Goal: Task Accomplishment & Management: Use online tool/utility

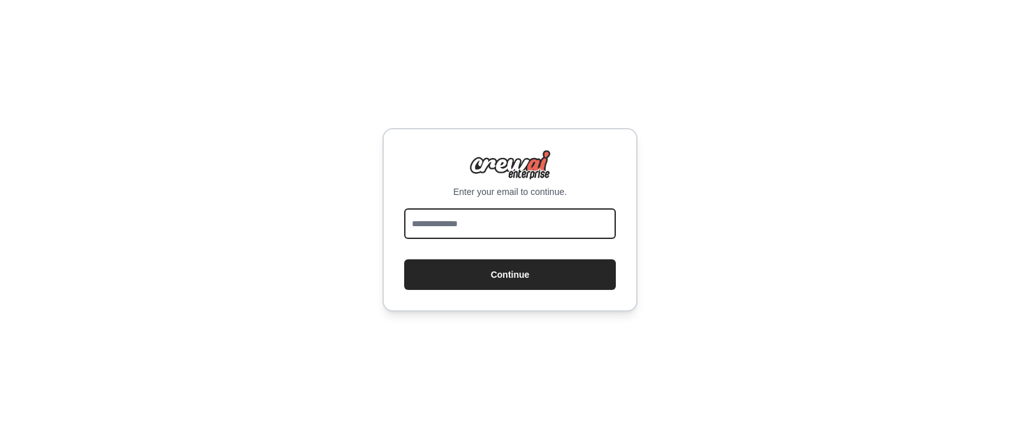
click at [437, 224] on input "email" at bounding box center [510, 223] width 212 height 31
type input "**********"
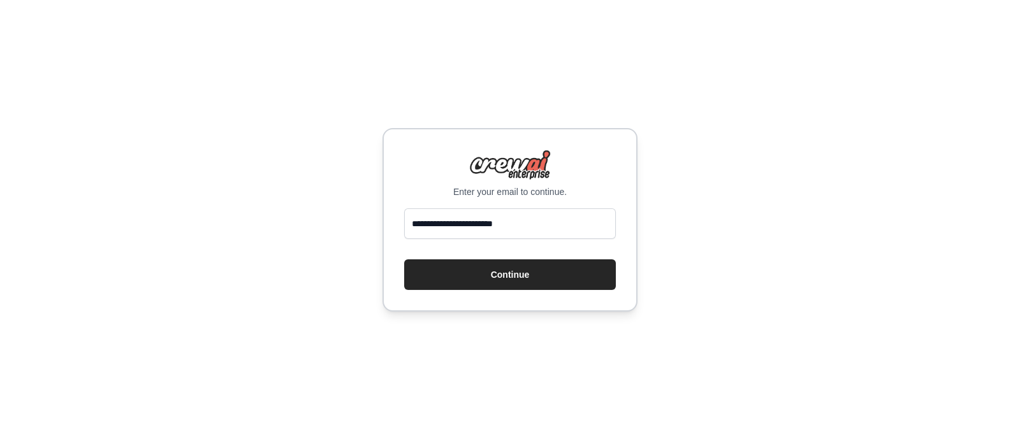
click at [346, 244] on div "**********" at bounding box center [510, 219] width 1020 height 439
click at [485, 272] on button "Continue" at bounding box center [510, 274] width 212 height 31
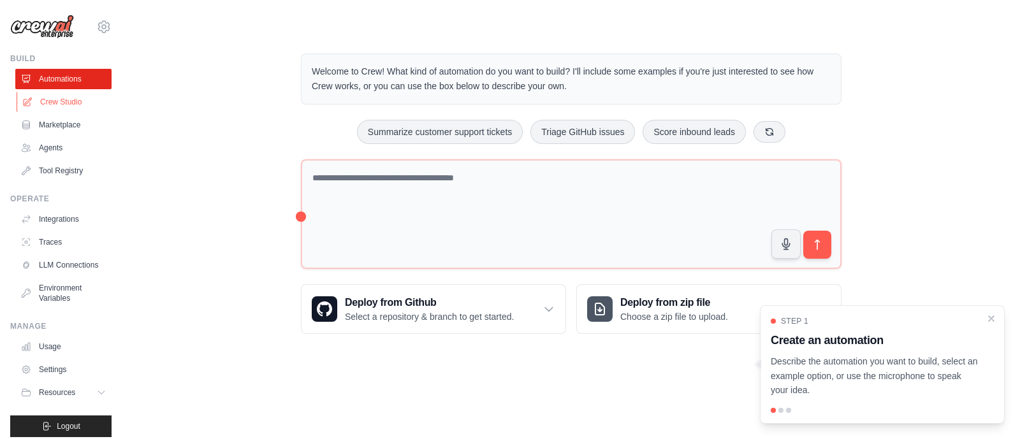
click at [54, 99] on link "Crew Studio" at bounding box center [65, 102] width 96 height 20
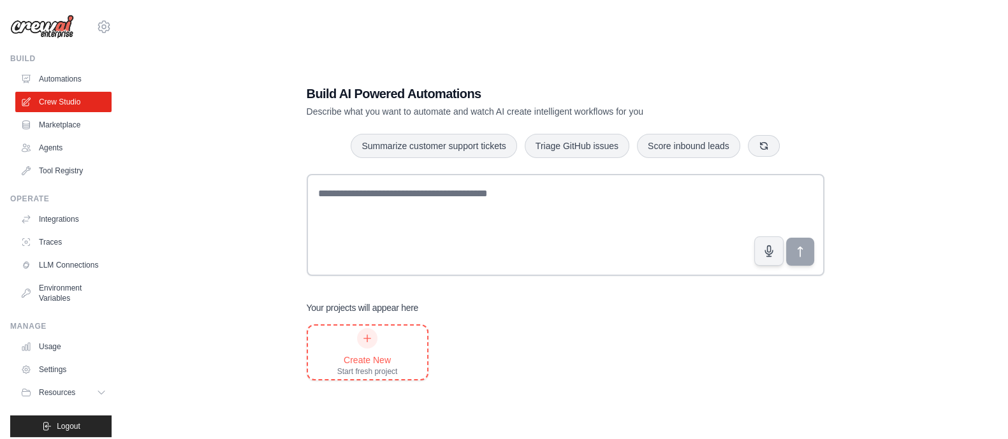
click at [369, 342] on icon at bounding box center [367, 338] width 10 height 10
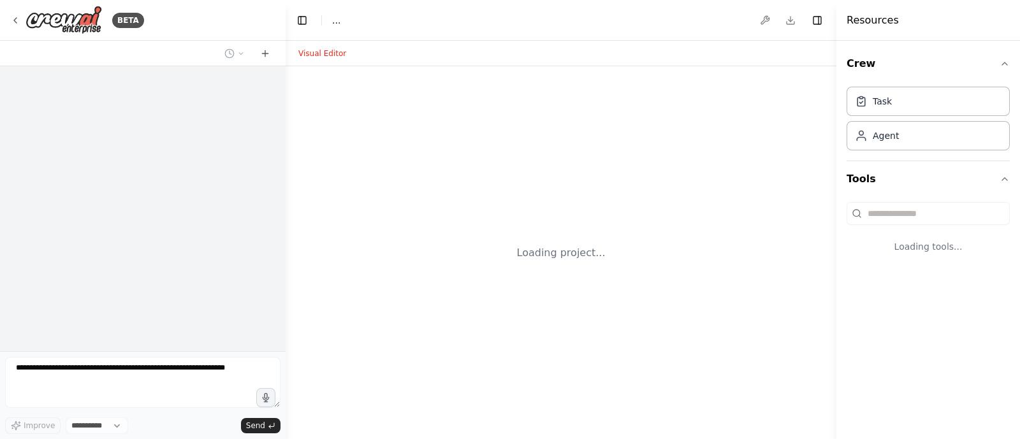
select select "****"
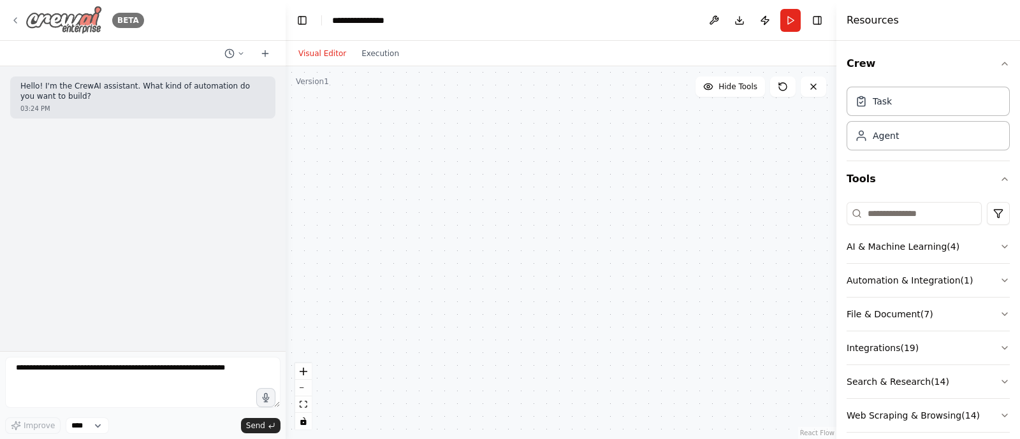
click at [11, 15] on icon at bounding box center [15, 20] width 10 height 10
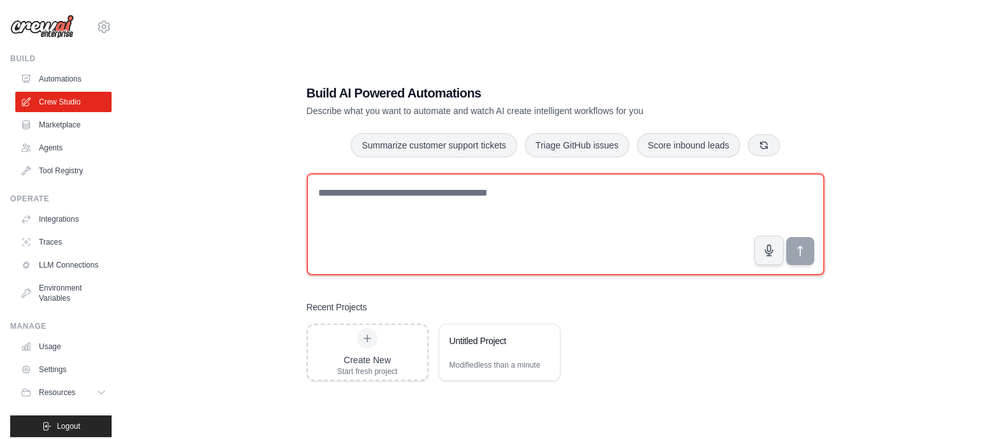
click at [416, 208] on textarea at bounding box center [566, 224] width 518 height 102
paste textarea "**********"
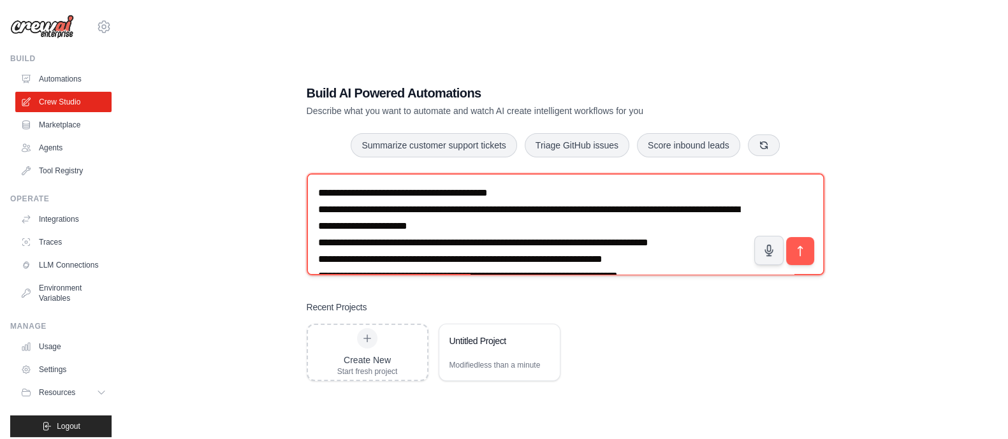
click at [317, 210] on textarea "**********" at bounding box center [566, 224] width 518 height 102
click at [318, 241] on textarea "**********" at bounding box center [566, 224] width 518 height 102
drag, startPoint x: 316, startPoint y: 256, endPoint x: 356, endPoint y: 282, distance: 47.4
click at [317, 256] on textarea "**********" at bounding box center [566, 224] width 518 height 102
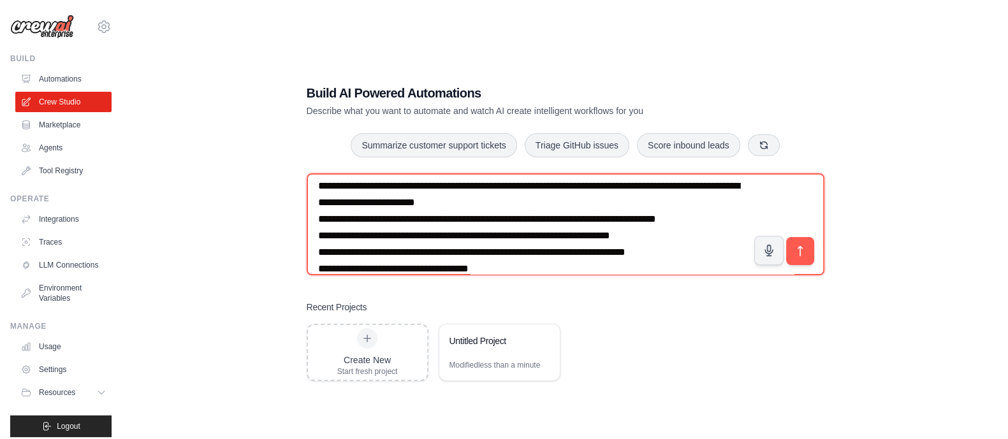
scroll to position [40, 0]
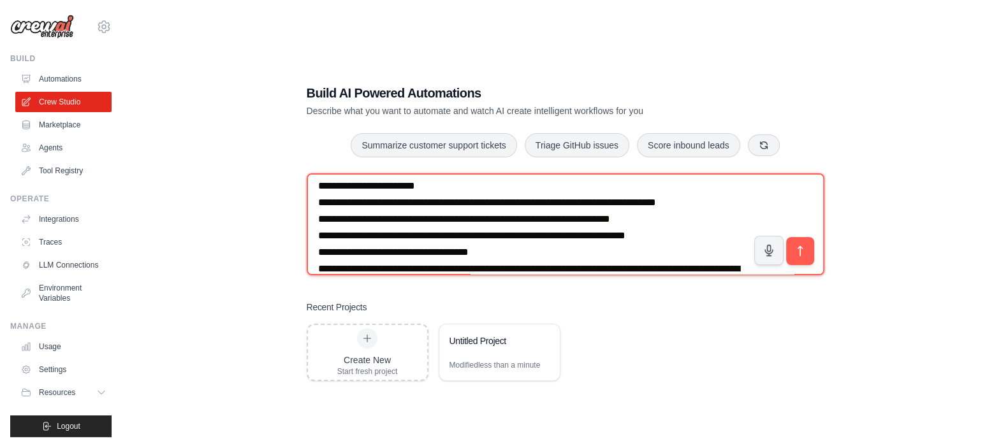
click at [500, 253] on textarea "**********" at bounding box center [566, 224] width 518 height 102
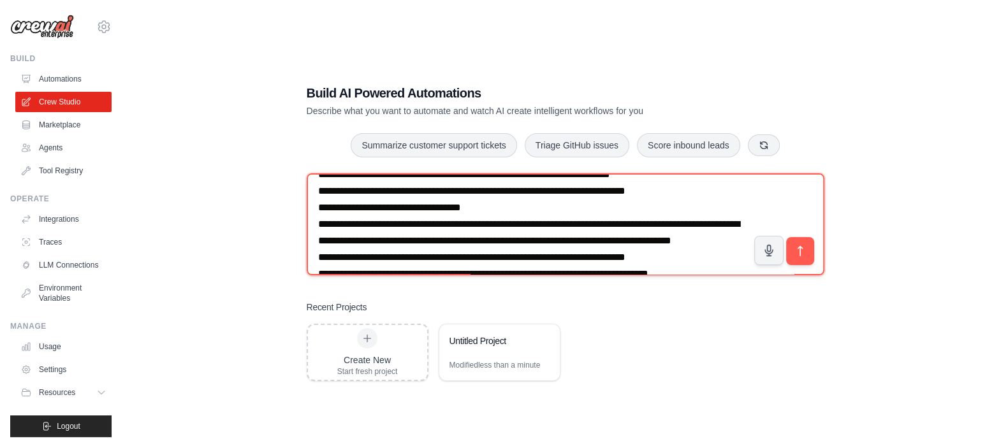
scroll to position [89, 0]
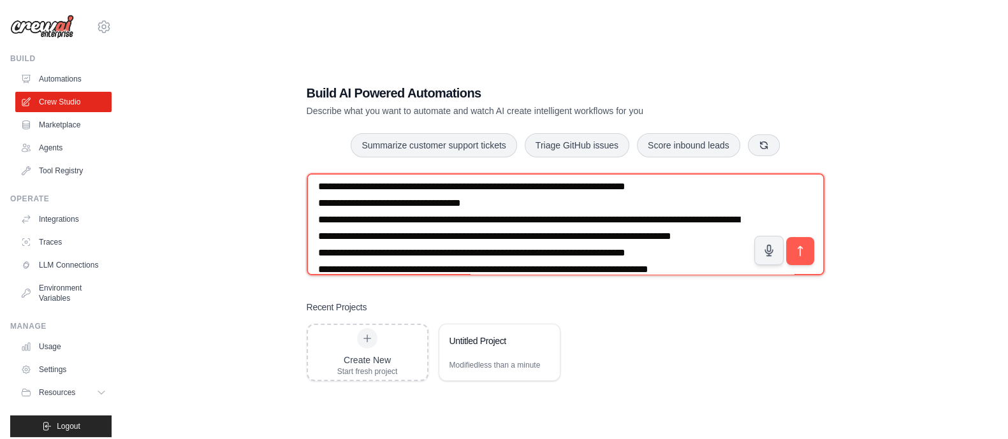
click at [317, 219] on textarea "**********" at bounding box center [566, 224] width 518 height 102
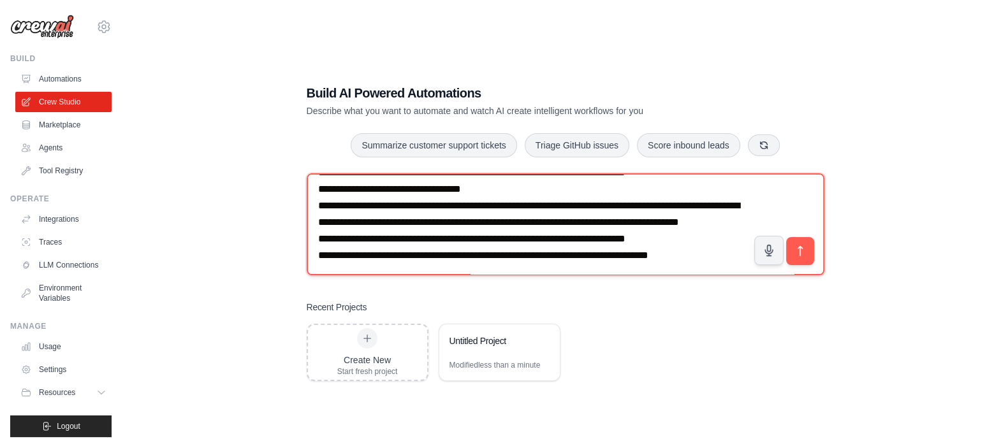
click at [317, 237] on textarea "**********" at bounding box center [566, 224] width 518 height 102
click at [318, 253] on textarea "**********" at bounding box center [566, 224] width 518 height 102
type textarea "**********"
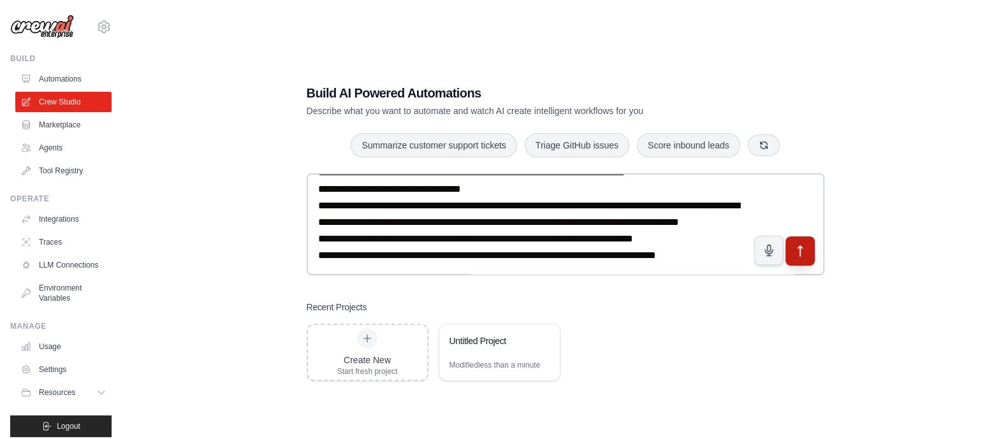
click at [799, 251] on icon "submit" at bounding box center [799, 250] width 13 height 13
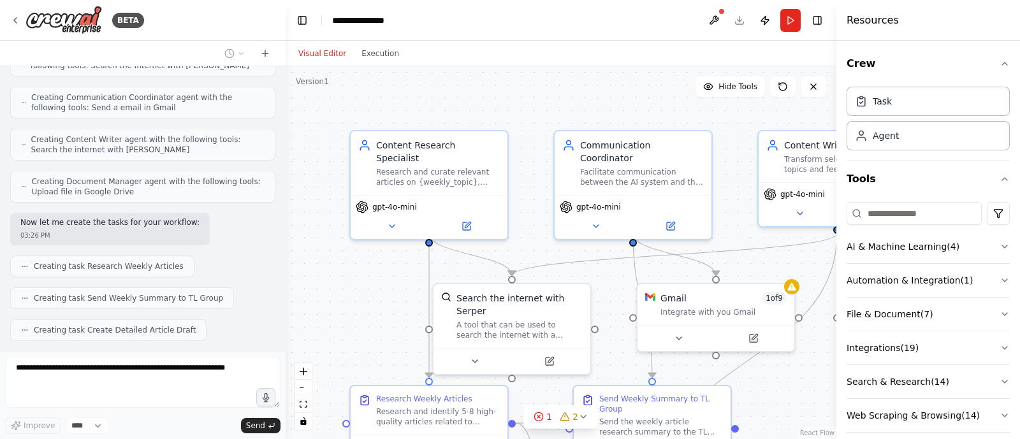
scroll to position [506, 0]
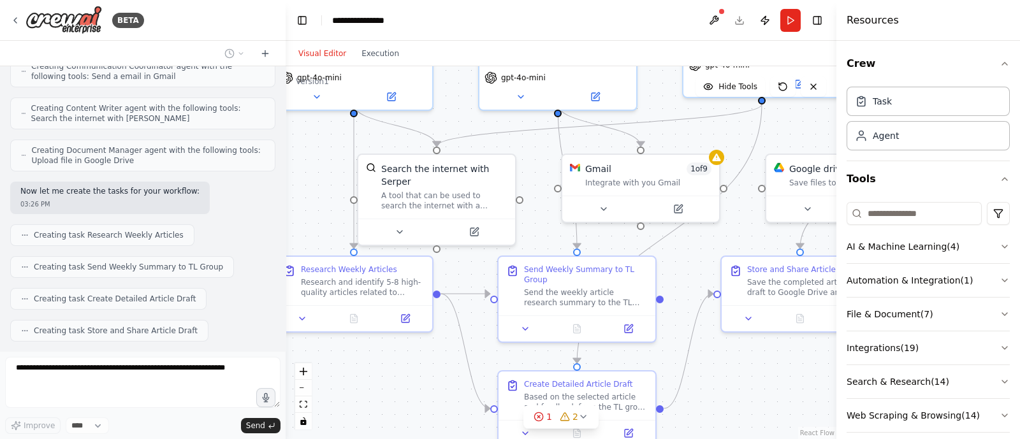
drag, startPoint x: 368, startPoint y: 321, endPoint x: 295, endPoint y: 193, distance: 148.0
click at [295, 193] on div ".deletable-edge-delete-btn { width: 20px; height: 20px; border: 0px solid #ffff…" at bounding box center [561, 252] width 551 height 373
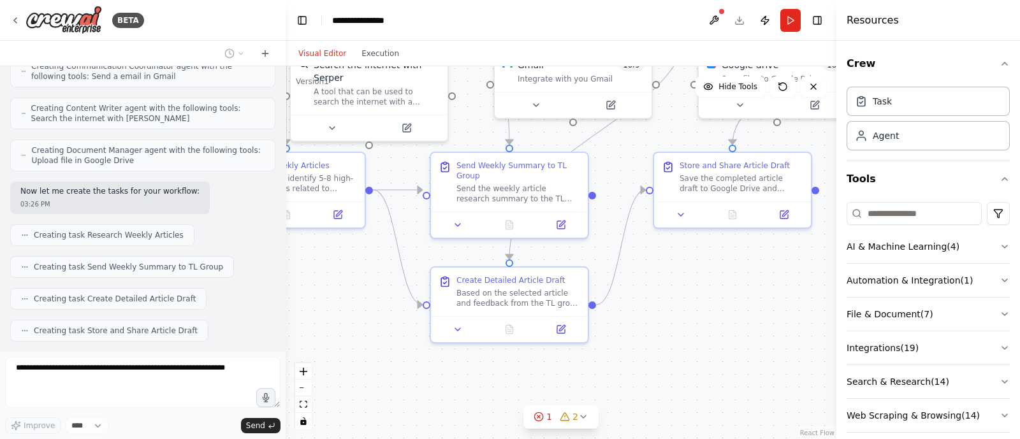
drag, startPoint x: 405, startPoint y: 335, endPoint x: 371, endPoint y: 300, distance: 49.2
click at [371, 300] on div ".deletable-edge-delete-btn { width: 20px; height: 20px; border: 0px solid #ffff…" at bounding box center [561, 252] width 551 height 373
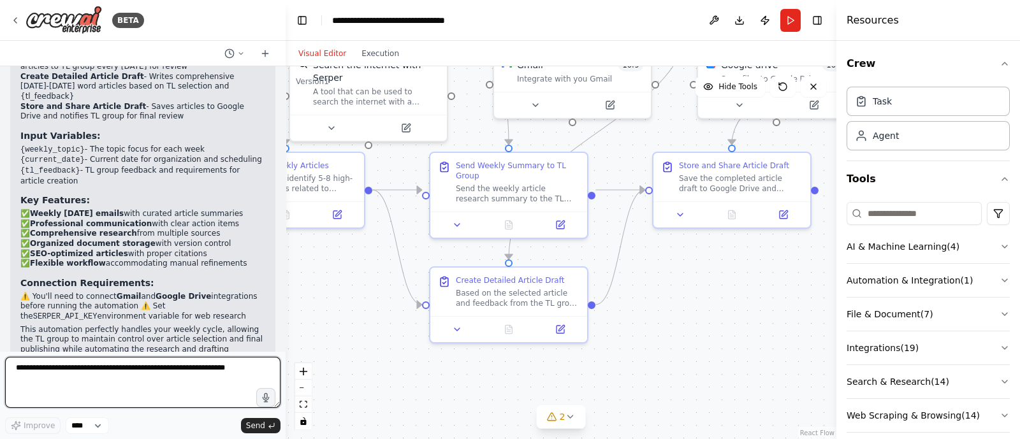
scroll to position [1526, 0]
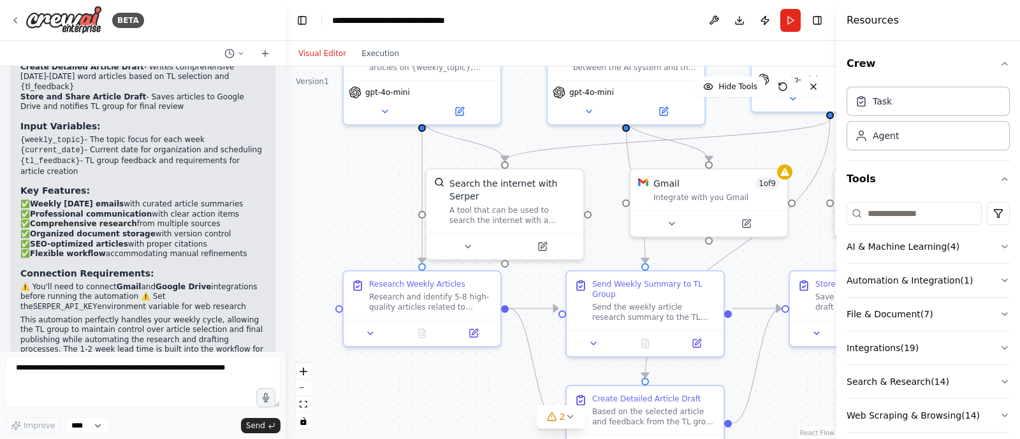
drag, startPoint x: 643, startPoint y: 286, endPoint x: 701, endPoint y: 397, distance: 125.2
click at [755, 407] on div ".deletable-edge-delete-btn { width: 20px; height: 20px; border: 0px solid #ffff…" at bounding box center [561, 252] width 551 height 373
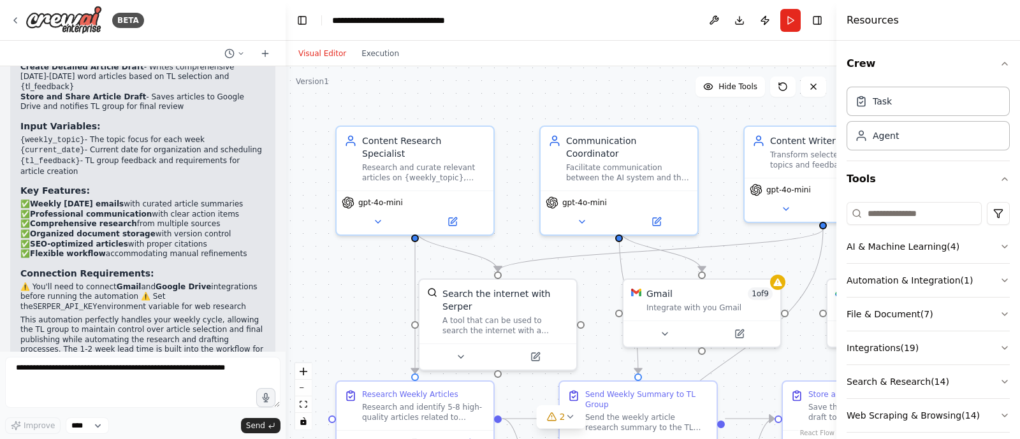
drag, startPoint x: 339, startPoint y: 201, endPoint x: 353, endPoint y: 303, distance: 103.1
click at [353, 303] on div ".deletable-edge-delete-btn { width: 20px; height: 20px; border: 0px solid #ffff…" at bounding box center [561, 252] width 551 height 373
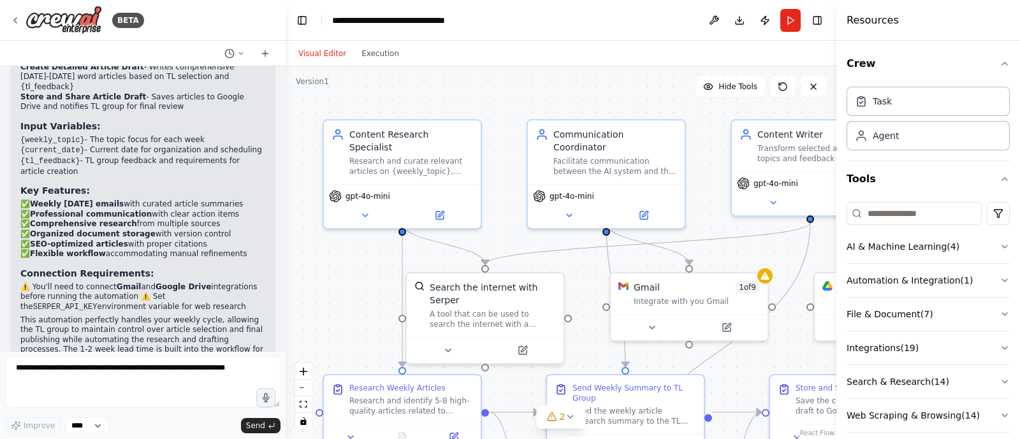
drag, startPoint x: 367, startPoint y: 304, endPoint x: 354, endPoint y: 295, distance: 15.6
click at [354, 295] on div ".deletable-edge-delete-btn { width: 20px; height: 20px; border: 0px solid #ffff…" at bounding box center [561, 252] width 551 height 373
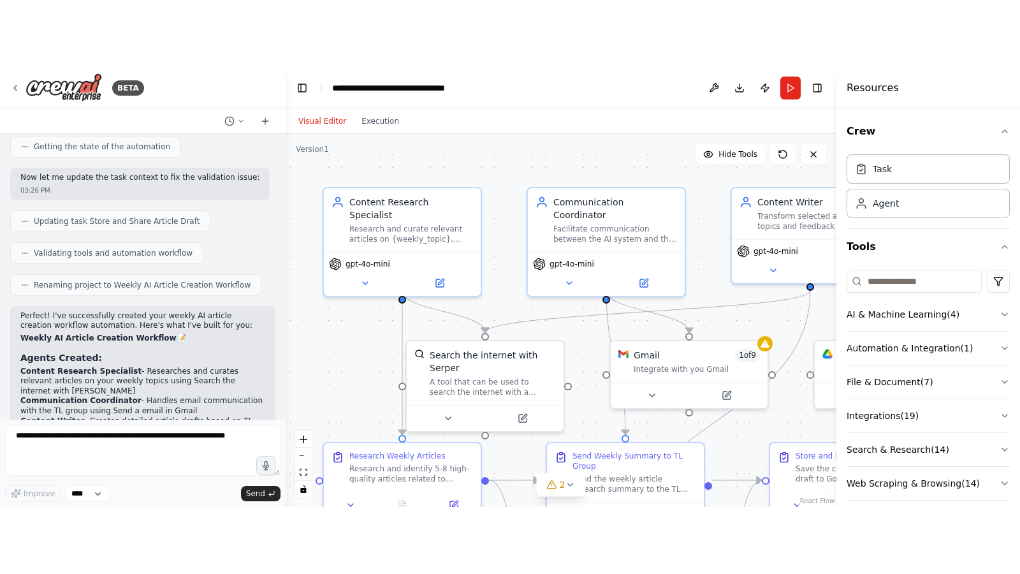
scroll to position [1260, 0]
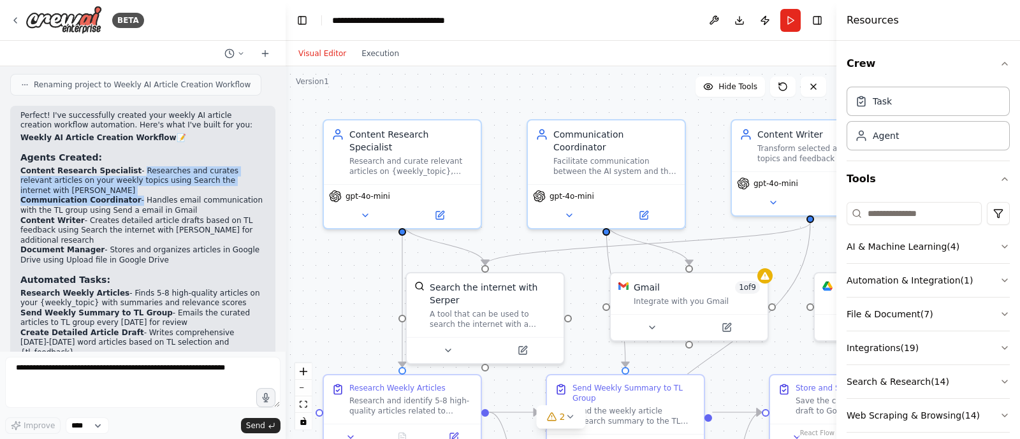
drag, startPoint x: 124, startPoint y: 131, endPoint x: 124, endPoint y: 150, distance: 19.8
click at [124, 166] on ol "Content Research Specialist - Researches and curates relevant articles on your …" at bounding box center [142, 215] width 245 height 99
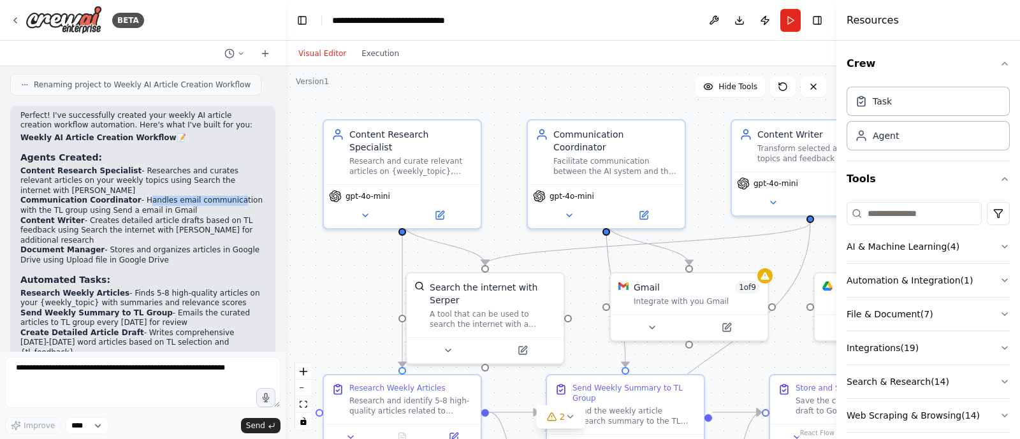
drag, startPoint x: 131, startPoint y: 149, endPoint x: 216, endPoint y: 148, distance: 84.8
click at [216, 196] on li "Communication Coordinator - Handles email communication with the TL group using…" at bounding box center [142, 206] width 245 height 20
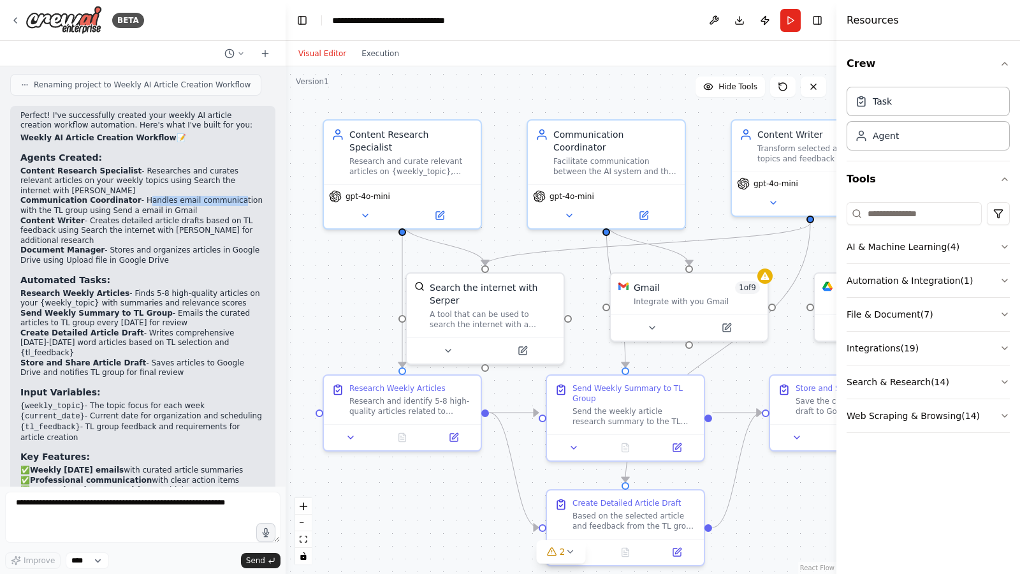
drag, startPoint x: 64, startPoint y: 160, endPoint x: 173, endPoint y: 158, distance: 109.0
click at [173, 196] on li "Communication Coordinator - Handles email communication with the TL group using…" at bounding box center [142, 206] width 245 height 20
click at [98, 196] on li "Communication Coordinator - Handles email communication with the TL group using…" at bounding box center [142, 206] width 245 height 20
drag, startPoint x: 146, startPoint y: 146, endPoint x: 163, endPoint y: 159, distance: 21.3
click at [163, 196] on li "Communication Coordinator - Handles email communication with the TL group using…" at bounding box center [142, 206] width 245 height 20
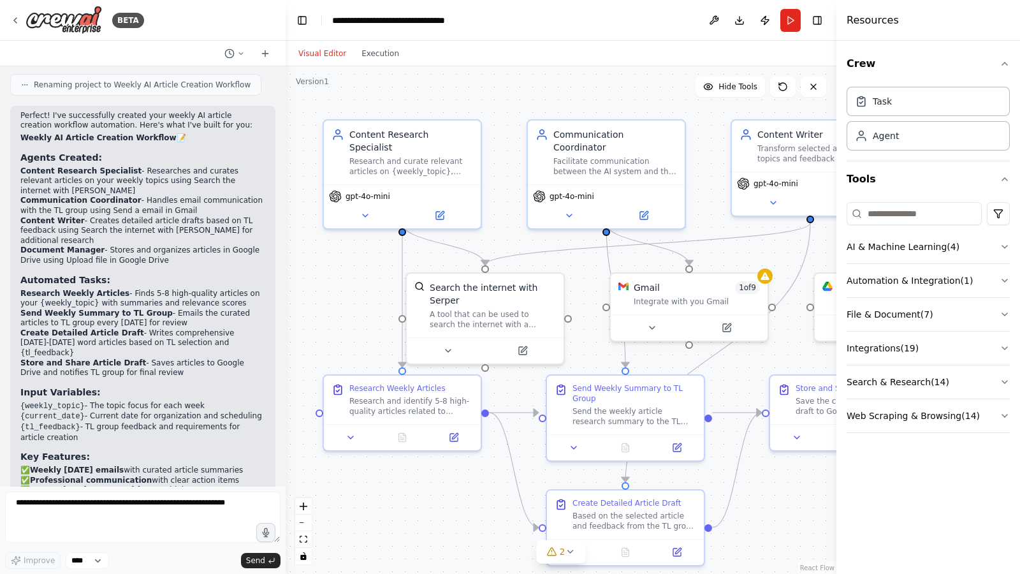
click at [122, 216] on li "Content Writer - Creates detailed article drafts based on TL feedback using Sea…" at bounding box center [142, 231] width 245 height 30
drag, startPoint x: 82, startPoint y: 169, endPoint x: 207, endPoint y: 177, distance: 125.2
click at [207, 216] on li "Content Writer - Creates detailed article drafts based on TL feedback using Sea…" at bounding box center [142, 231] width 245 height 30
click at [137, 245] on li "Document Manager - Stores and organizes articles in Google Drive using Upload f…" at bounding box center [142, 255] width 245 height 20
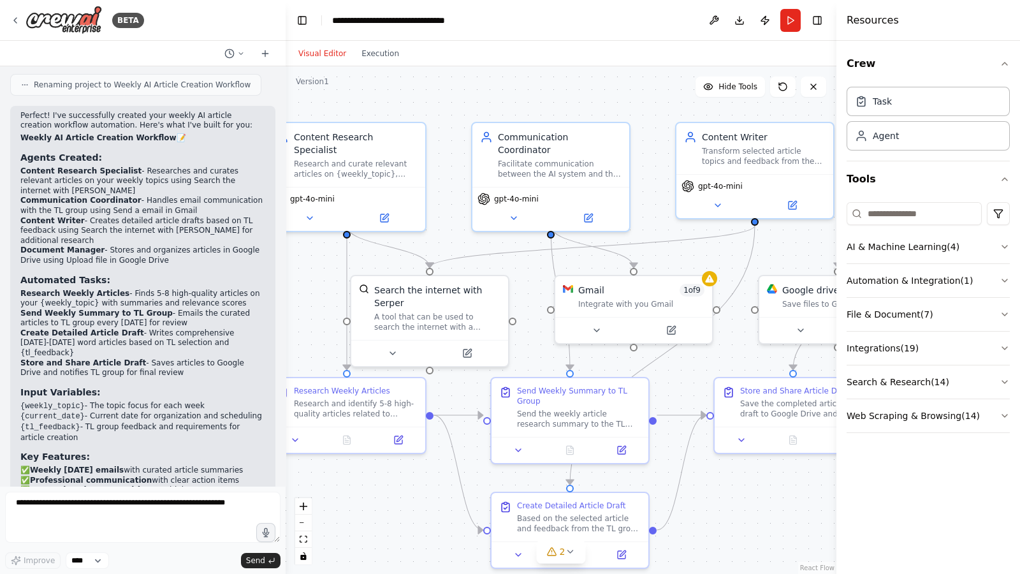
drag, startPoint x: 317, startPoint y: 303, endPoint x: 267, endPoint y: 234, distance: 85.3
click at [267, 234] on div "BETA Creating agent to perform following tasks - 1.AI agent creates a list of a…" at bounding box center [510, 287] width 1020 height 574
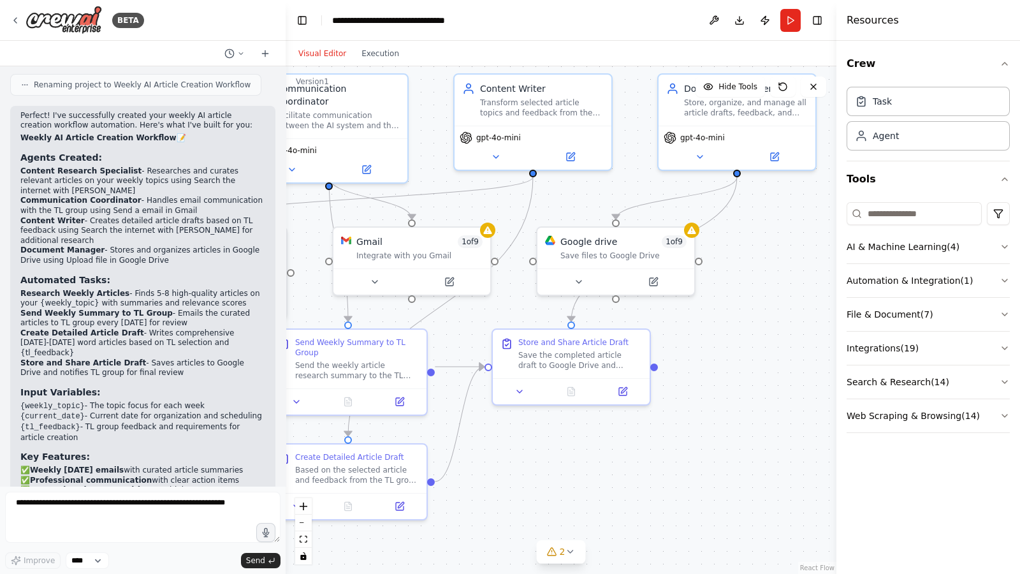
drag, startPoint x: 711, startPoint y: 455, endPoint x: 554, endPoint y: 456, distance: 156.8
click at [551, 439] on div ".deletable-edge-delete-btn { width: 20px; height: 20px; border: 0px solid #ffff…" at bounding box center [561, 319] width 551 height 507
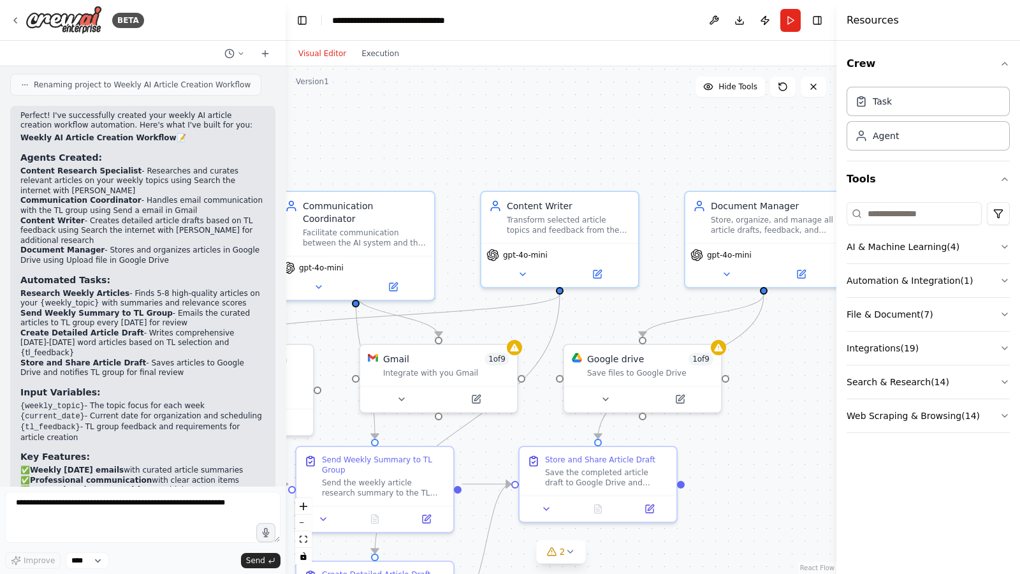
drag, startPoint x: 736, startPoint y: 301, endPoint x: 743, endPoint y: 400, distance: 99.1
click at [751, 400] on div ".deletable-edge-delete-btn { width: 20px; height: 20px; border: 0px solid #ffff…" at bounding box center [561, 319] width 551 height 507
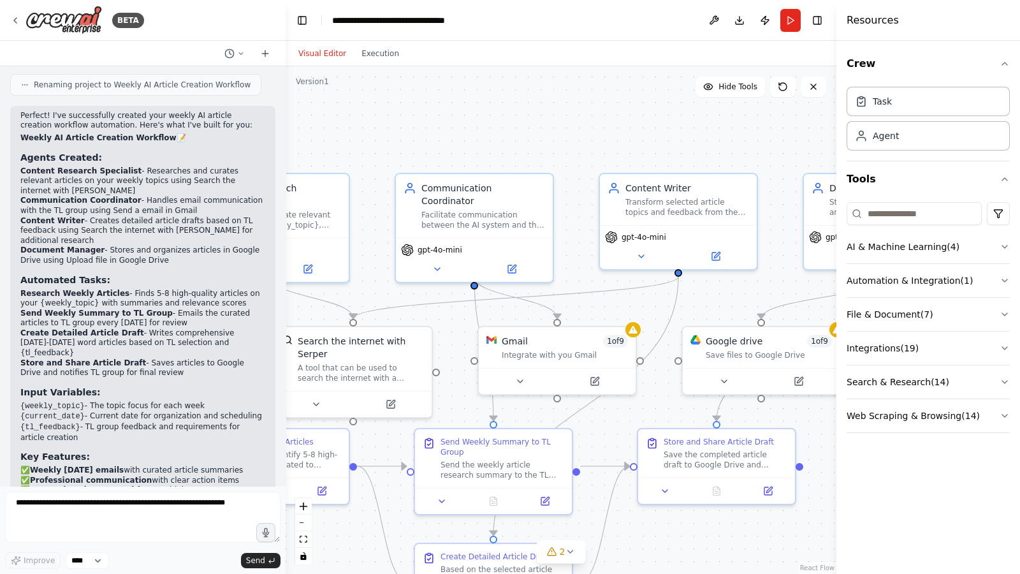
drag, startPoint x: 448, startPoint y: 155, endPoint x: 566, endPoint y: 136, distance: 119.4
click at [566, 136] on div ".deletable-edge-delete-btn { width: 20px; height: 20px; border: 0px solid #ffff…" at bounding box center [561, 319] width 551 height 507
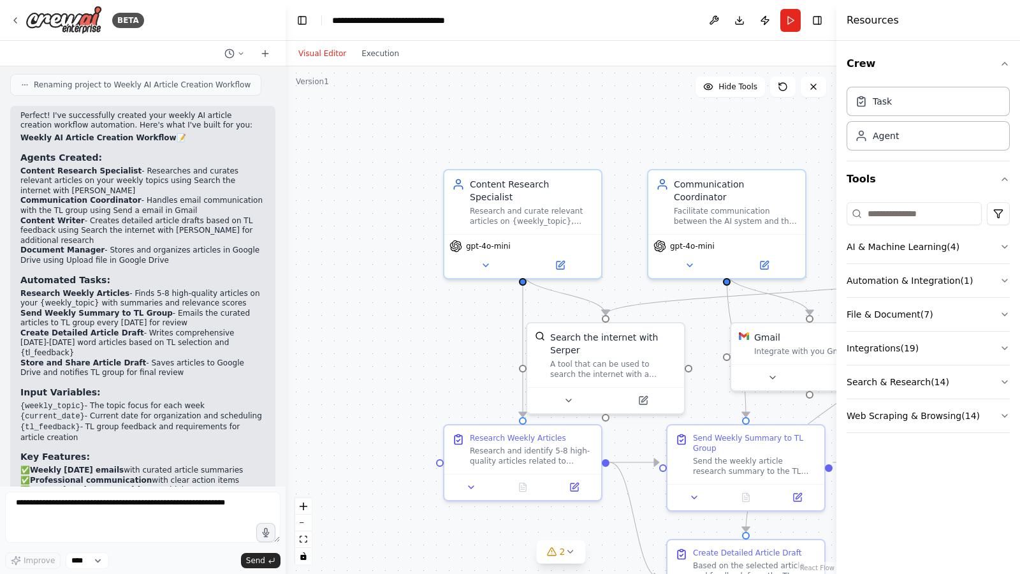
drag, startPoint x: 364, startPoint y: 156, endPoint x: 612, endPoint y: 153, distance: 248.0
click at [612, 153] on div ".deletable-edge-delete-btn { width: 20px; height: 20px; border: 0px solid #ffff…" at bounding box center [561, 319] width 551 height 507
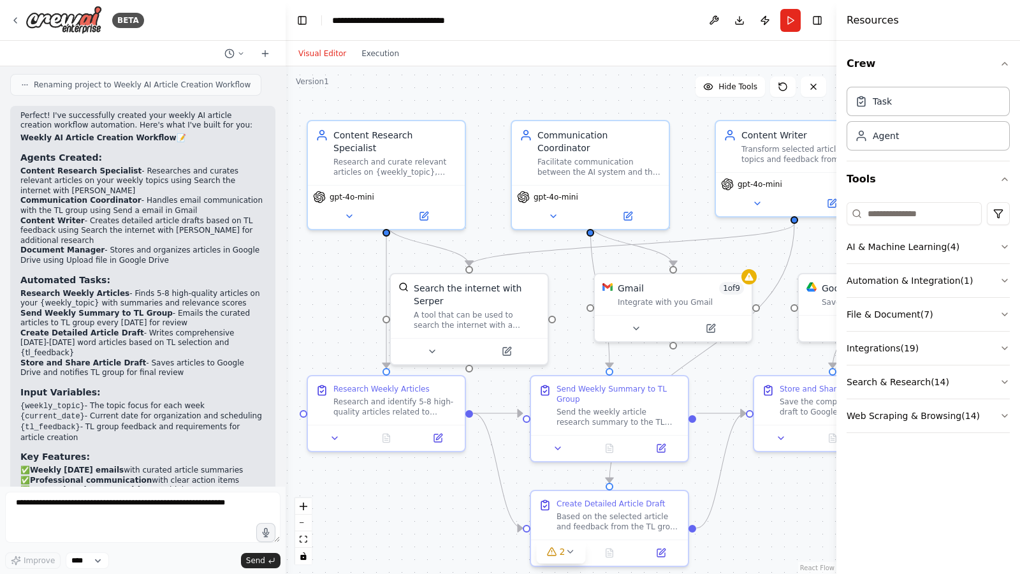
drag, startPoint x: 354, startPoint y: 324, endPoint x: 236, endPoint y: 282, distance: 125.8
click at [236, 282] on div "BETA Creating agent to perform following tasks - 1.AI agent creates a list of a…" at bounding box center [510, 287] width 1020 height 574
click at [341, 155] on div "Research and curate relevant articles on {weekly_topic}, creating comprehensive…" at bounding box center [395, 165] width 124 height 20
click at [349, 209] on icon at bounding box center [349, 214] width 10 height 10
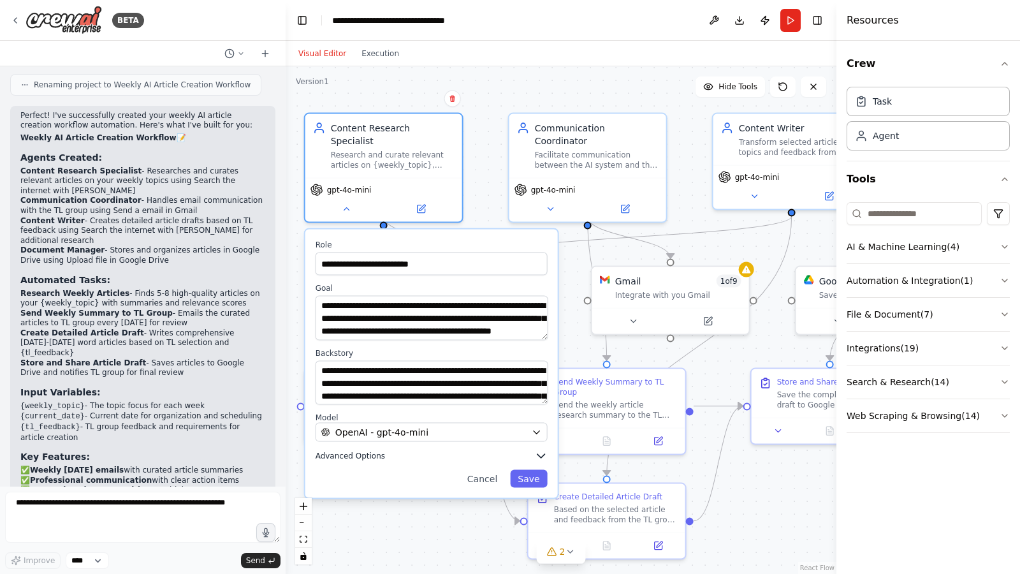
click at [370, 439] on span "Advanced Options" at bounding box center [350, 456] width 69 height 10
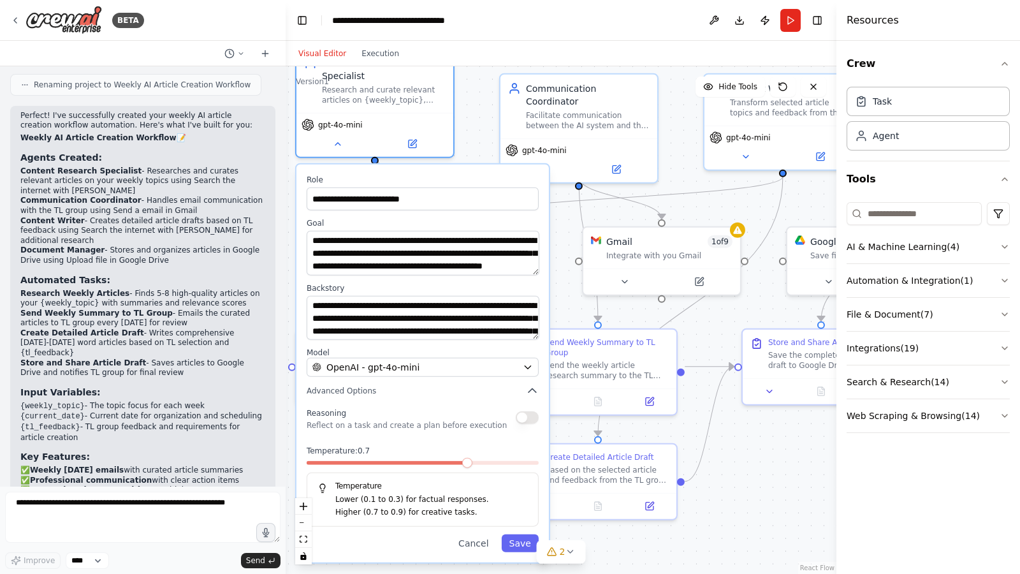
drag, startPoint x: 407, startPoint y: 429, endPoint x: 411, endPoint y: 409, distance: 20.8
click at [411, 409] on div "Reasoning Reflect on a task and create a plan before execution" at bounding box center [407, 418] width 200 height 26
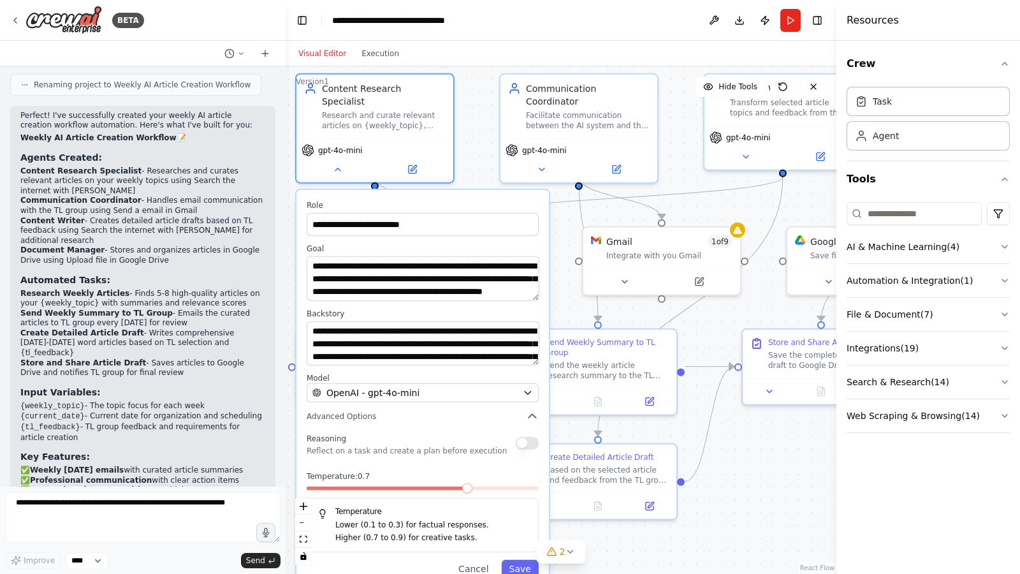
drag, startPoint x: 534, startPoint y: 326, endPoint x: 536, endPoint y: 351, distance: 25.6
click at [536, 351] on div "**********" at bounding box center [423, 343] width 232 height 45
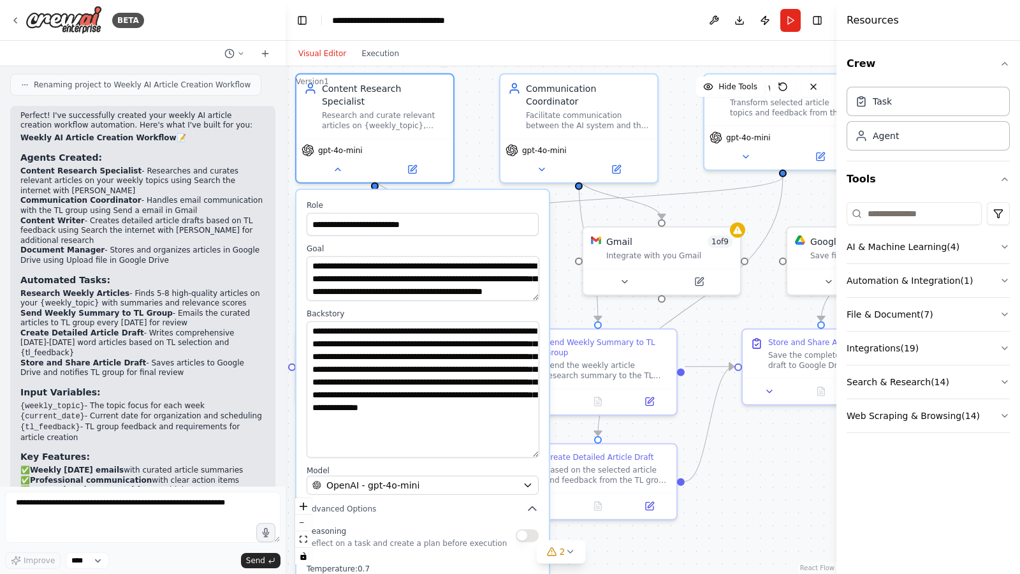
drag, startPoint x: 531, startPoint y: 348, endPoint x: 532, endPoint y: 437, distance: 88.6
click at [532, 437] on textarea "**********" at bounding box center [423, 389] width 233 height 136
click at [472, 124] on div ".deletable-edge-delete-btn { width: 20px; height: 20px; border: 0px solid #ffff…" at bounding box center [561, 319] width 551 height 507
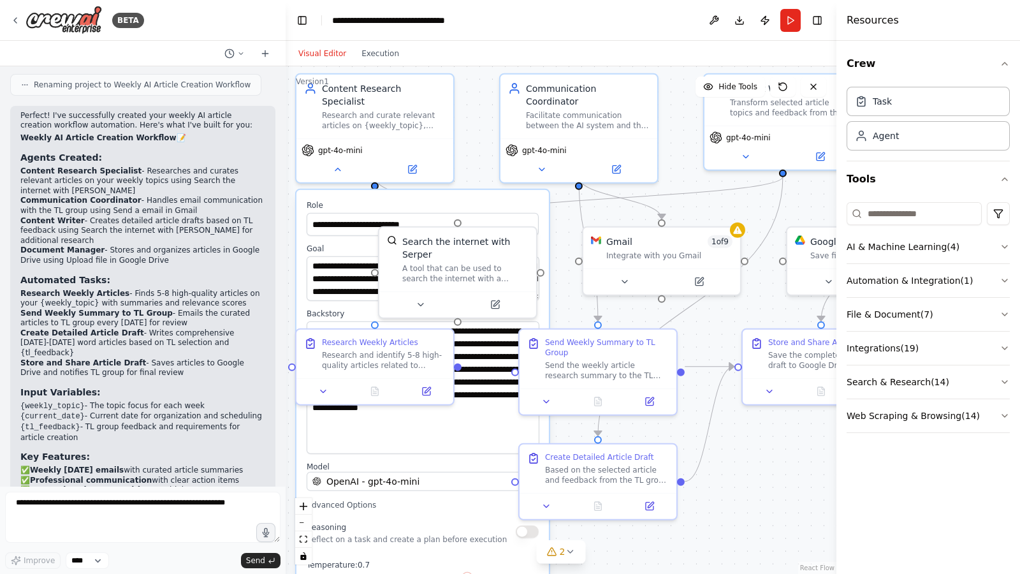
click at [472, 124] on div ".deletable-edge-delete-btn { width: 20px; height: 20px; border: 0px solid #ffff…" at bounding box center [561, 319] width 551 height 507
click at [337, 166] on icon at bounding box center [337, 167] width 5 height 3
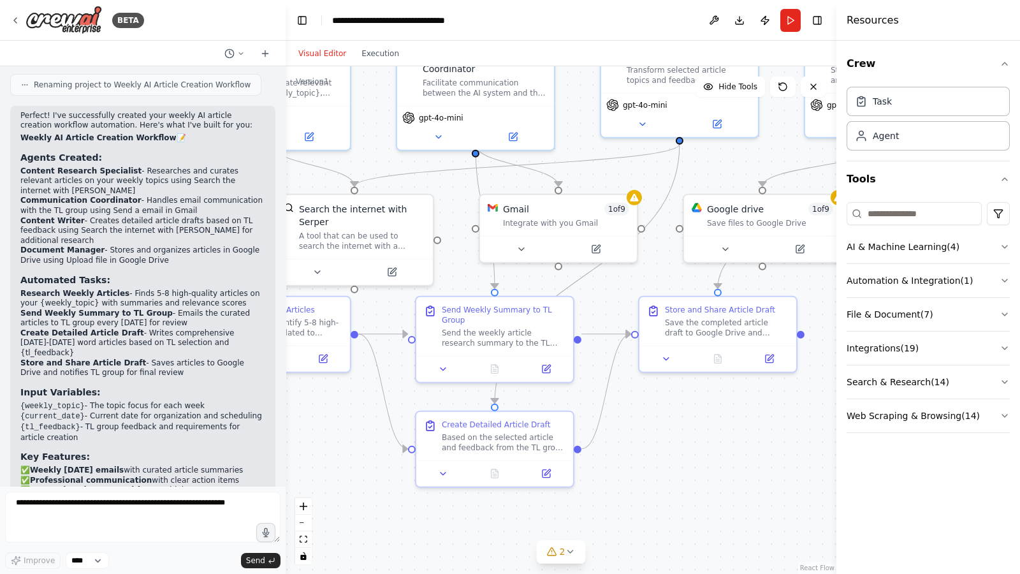
drag, startPoint x: 322, startPoint y: 284, endPoint x: 228, endPoint y: 216, distance: 115.9
click at [228, 216] on div "BETA Creating agent to perform following tasks - 1.AI agent creates a list of a…" at bounding box center [510, 287] width 1020 height 574
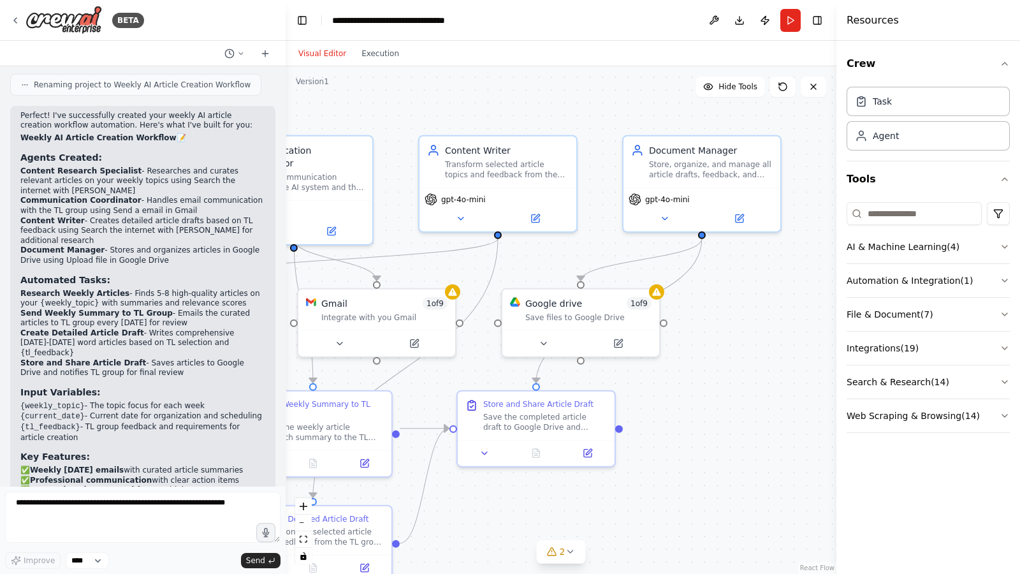
drag, startPoint x: 622, startPoint y: 469, endPoint x: 551, endPoint y: 516, distance: 85.9
click at [548, 439] on div ".deletable-edge-delete-btn { width: 20px; height: 20px; border: 0px solid #ffff…" at bounding box center [561, 319] width 551 height 507
click at [547, 341] on icon at bounding box center [543, 338] width 10 height 10
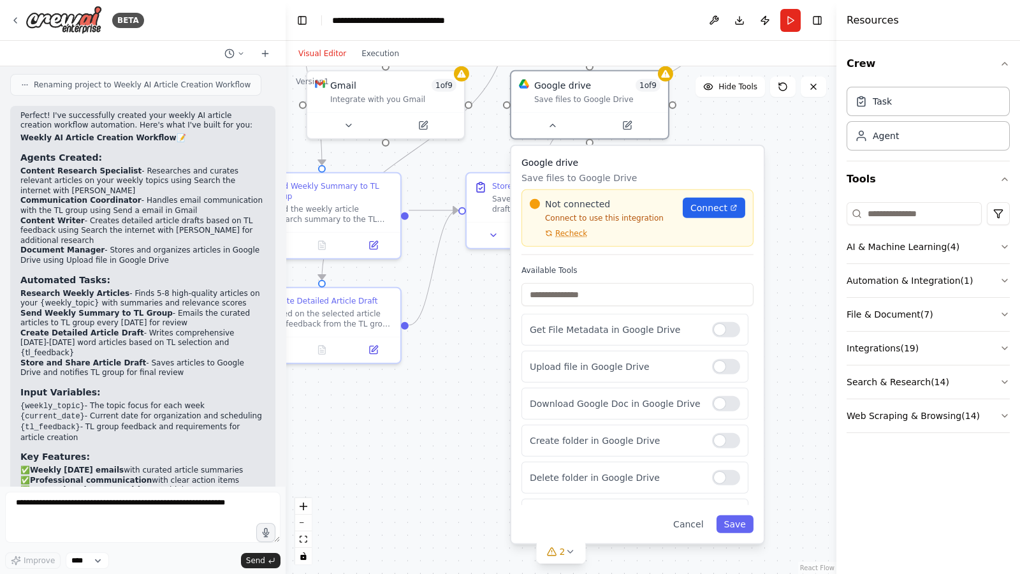
drag, startPoint x: 796, startPoint y: 456, endPoint x: 805, endPoint y: 252, distance: 204.2
click at [805, 252] on div ".deletable-edge-delete-btn { width: 20px; height: 20px; border: 0px solid #ffff…" at bounding box center [561, 319] width 551 height 507
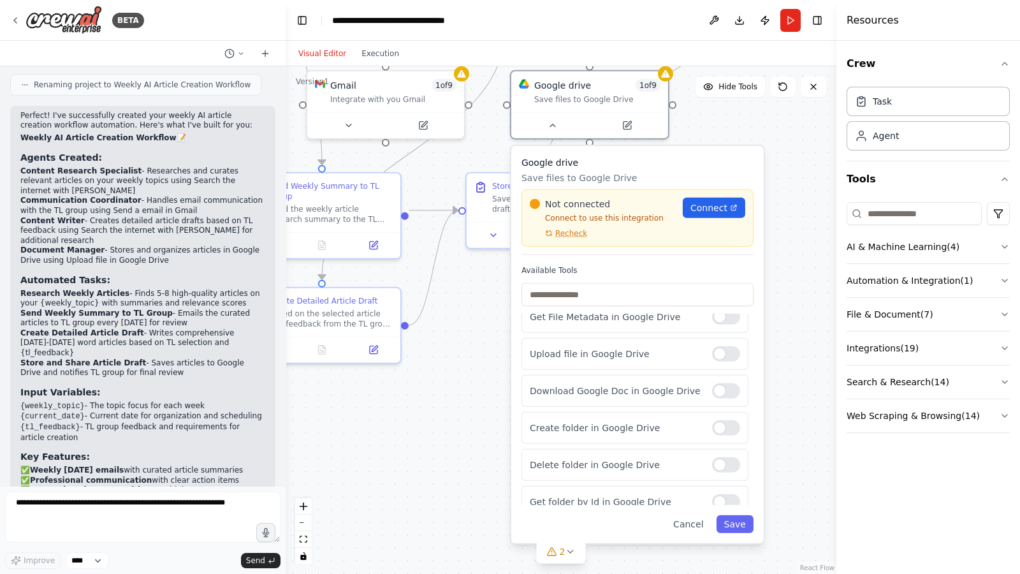
scroll to position [0, 0]
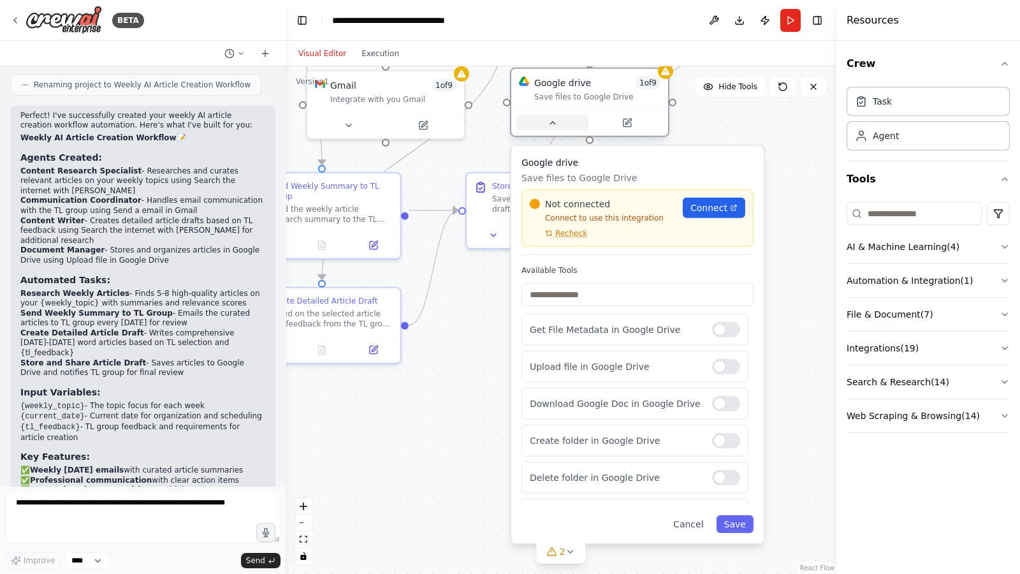
click at [551, 123] on icon at bounding box center [552, 123] width 5 height 3
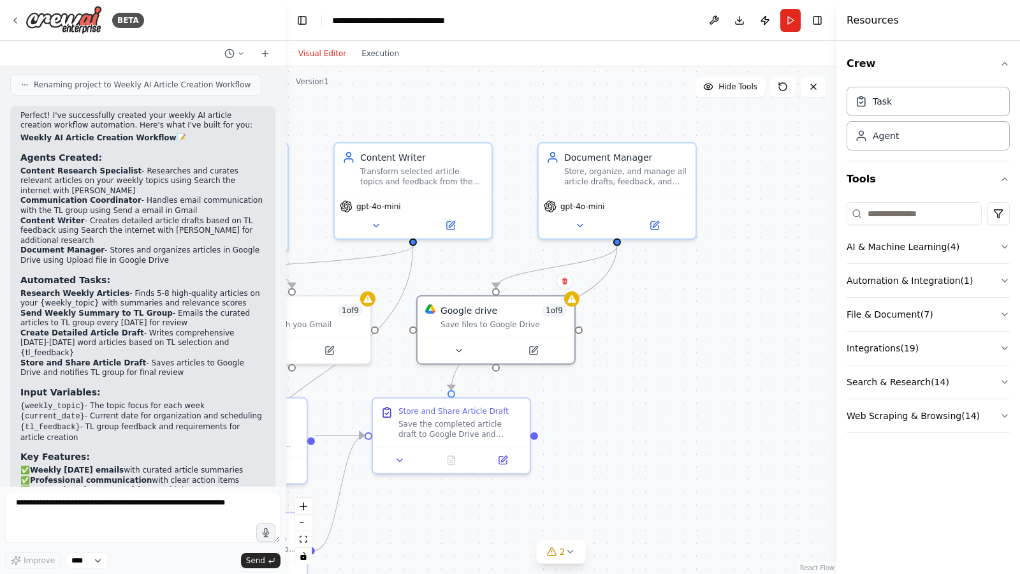
drag, startPoint x: 751, startPoint y: 235, endPoint x: 653, endPoint y: 443, distance: 230.2
click at [653, 439] on div ".deletable-edge-delete-btn { width: 20px; height: 20px; border: 0px solid #ffff…" at bounding box center [561, 319] width 551 height 507
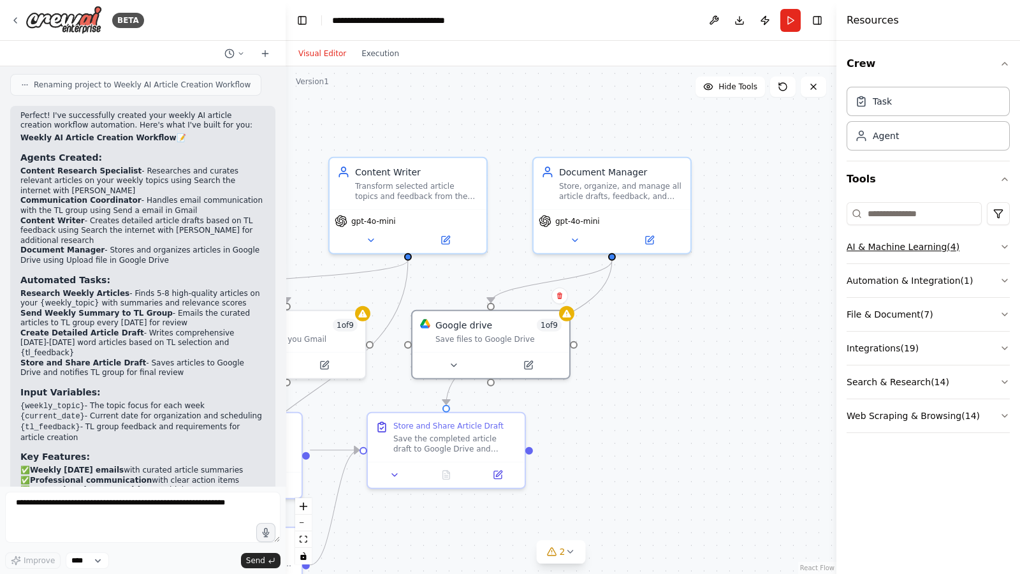
click at [1004, 242] on icon "button" at bounding box center [1005, 247] width 10 height 10
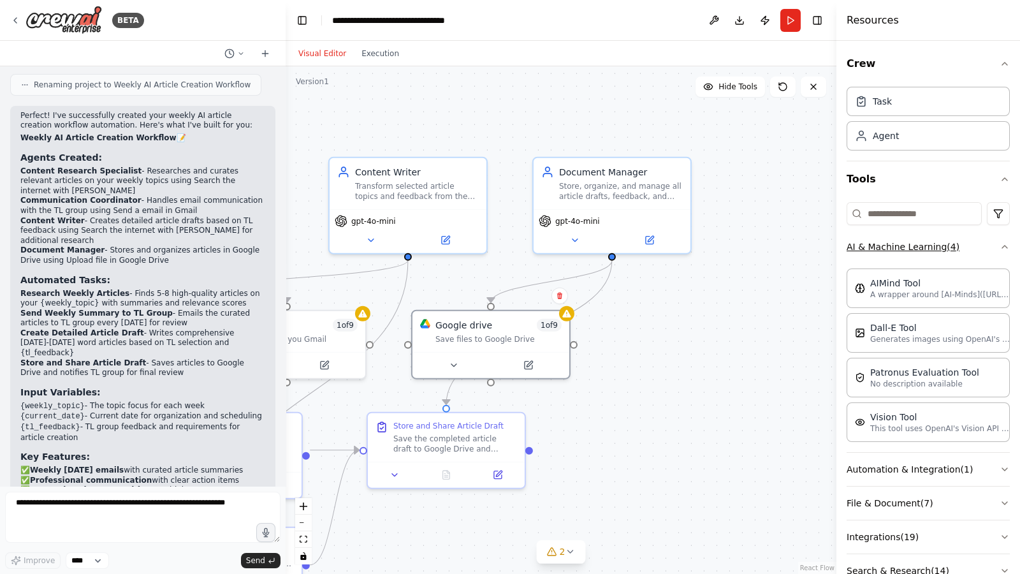
click at [1000, 249] on icon "button" at bounding box center [1005, 247] width 10 height 10
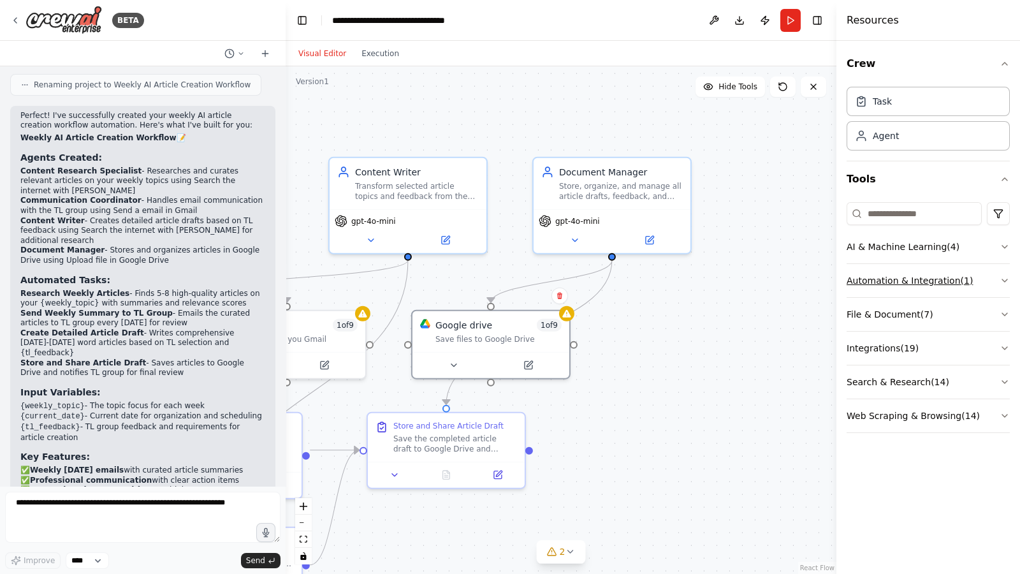
click at [991, 274] on button "Automation & Integration ( 1 )" at bounding box center [928, 280] width 163 height 33
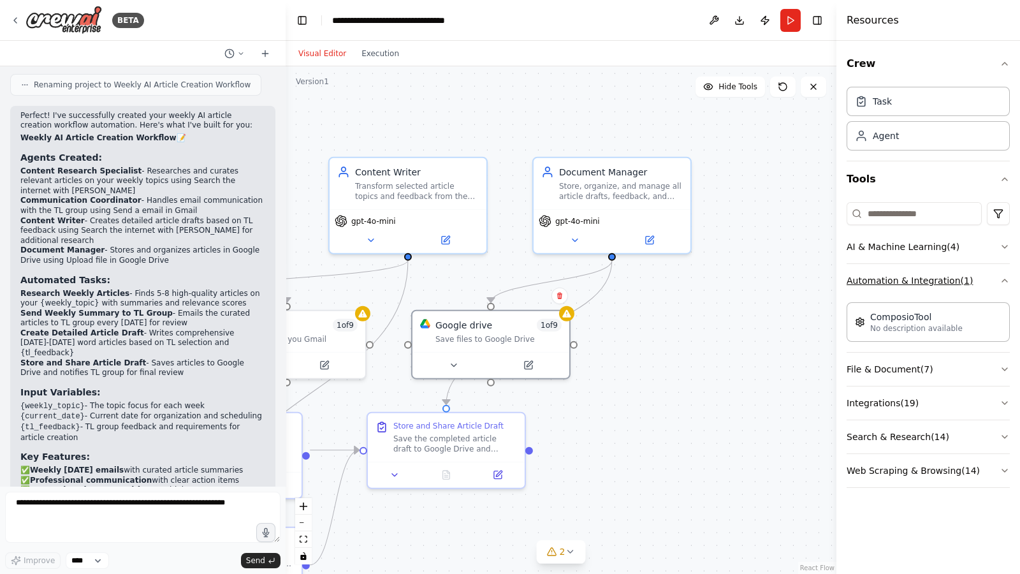
click at [991, 274] on button "Automation & Integration ( 1 )" at bounding box center [928, 280] width 163 height 33
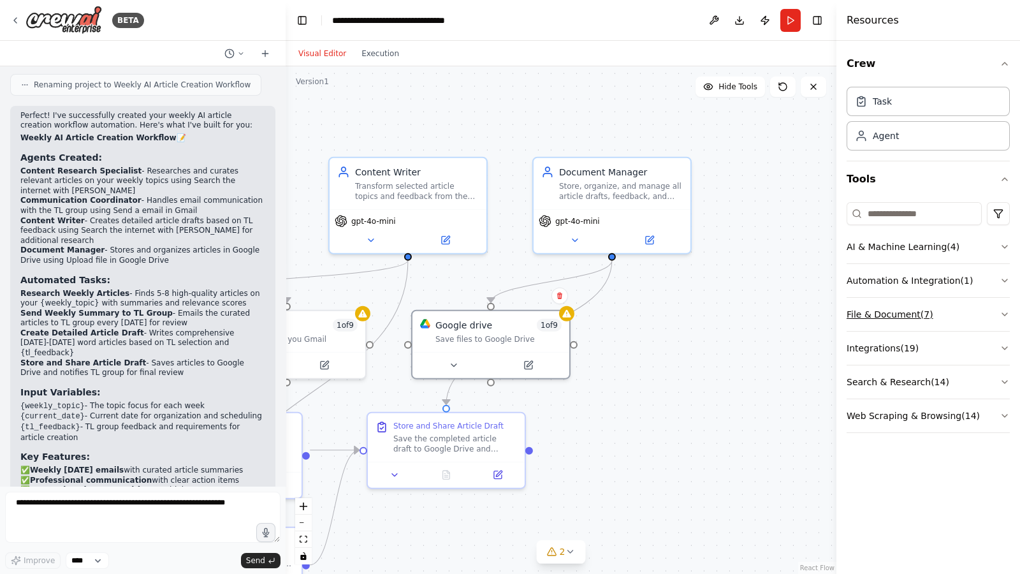
click at [995, 316] on button "File & Document ( 7 )" at bounding box center [928, 314] width 163 height 33
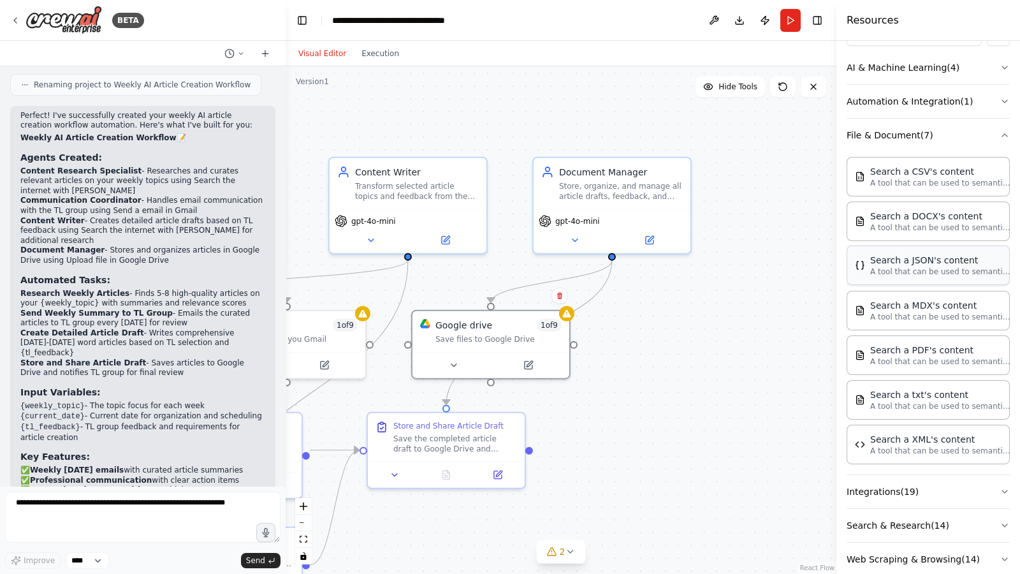
scroll to position [199, 0]
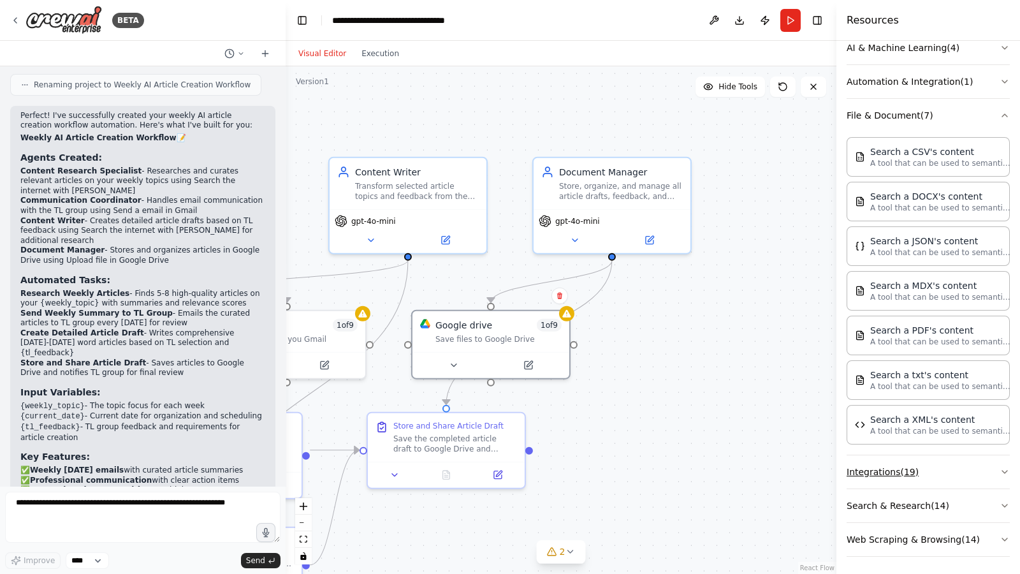
click at [950, 439] on button "Integrations ( 19 )" at bounding box center [928, 471] width 163 height 33
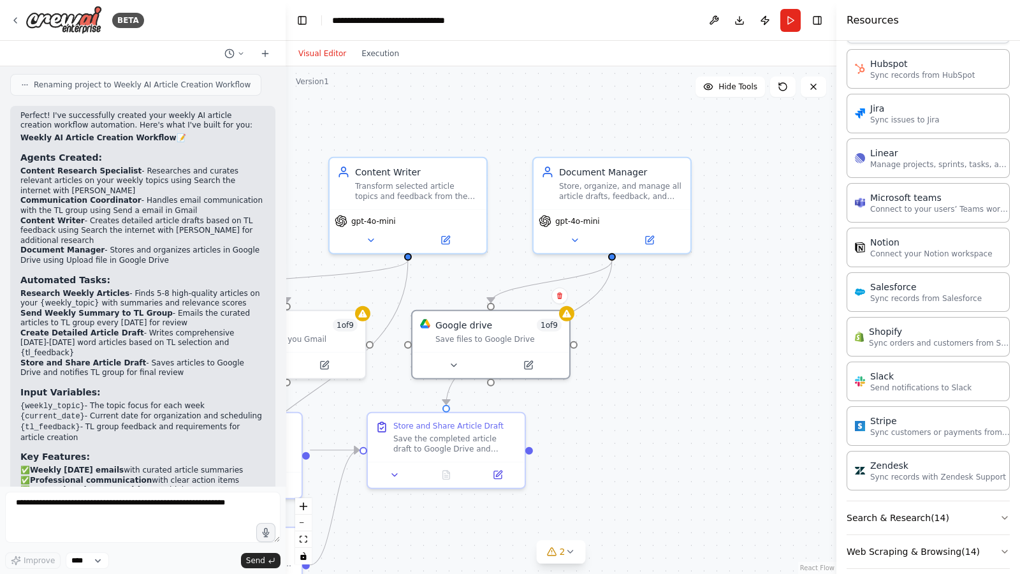
scroll to position [1053, 0]
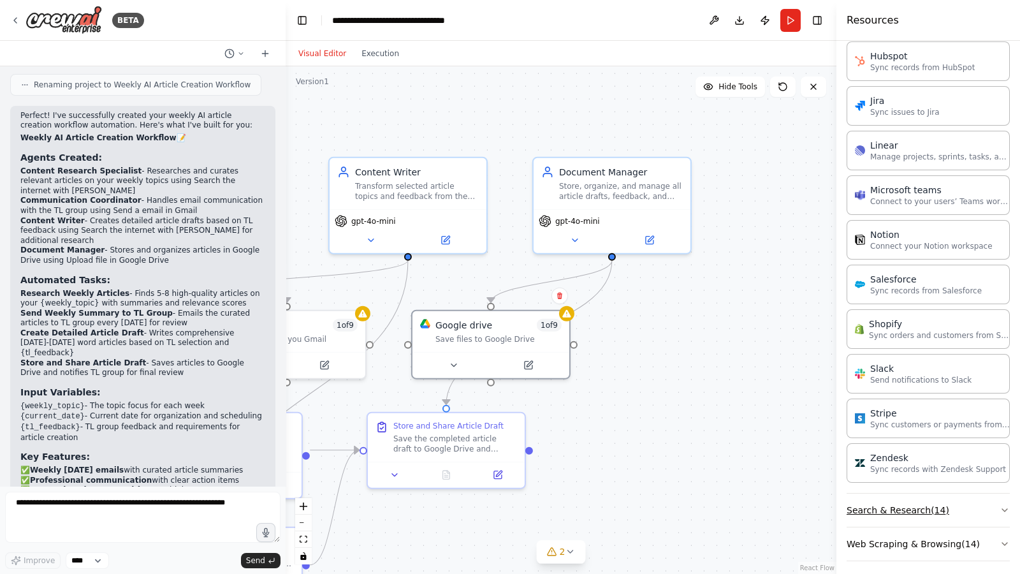
click at [945, 439] on button "Search & Research ( 14 )" at bounding box center [928, 509] width 163 height 33
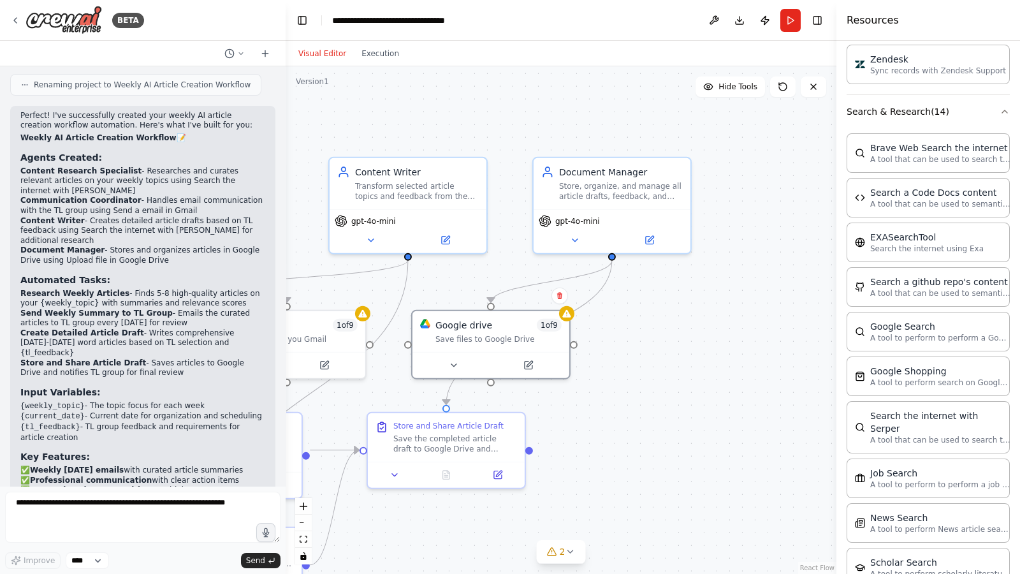
scroll to position [1697, 0]
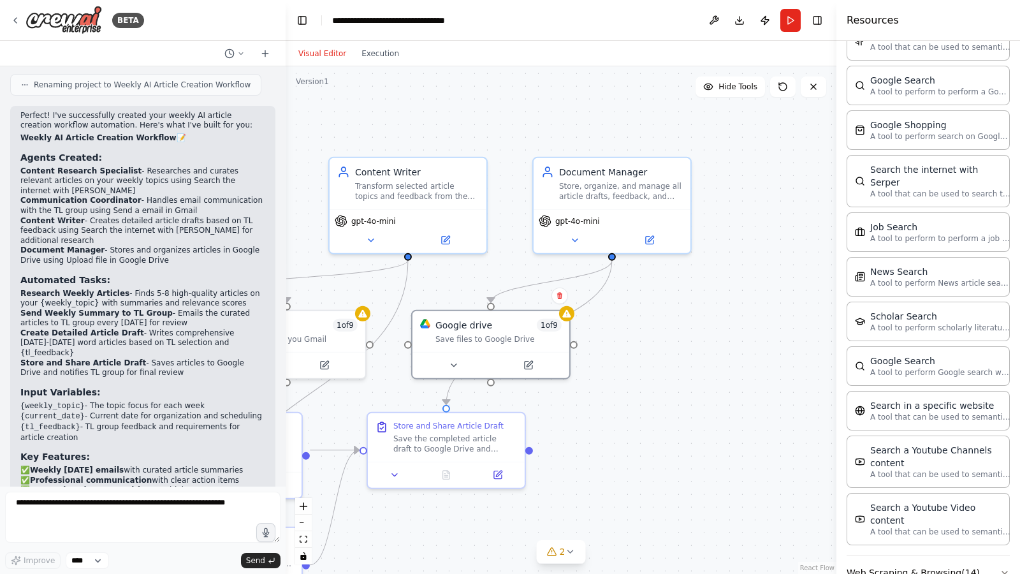
click at [912, 439] on button "Web Scraping & Browsing ( 14 )" at bounding box center [928, 572] width 163 height 33
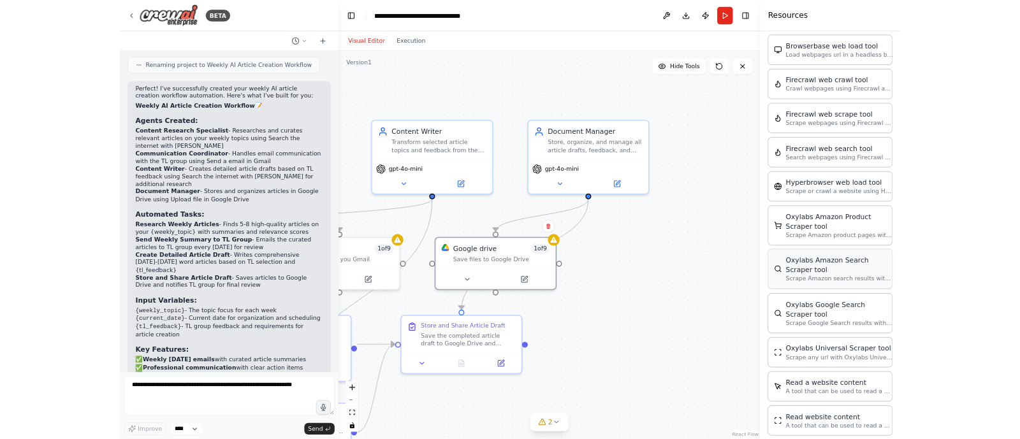
scroll to position [2368, 0]
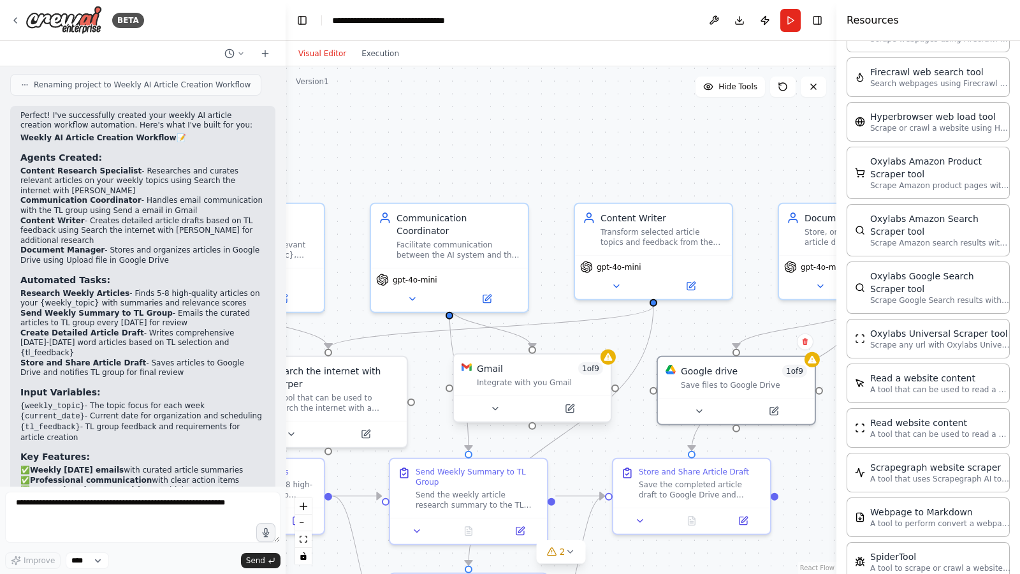
drag, startPoint x: 611, startPoint y: 423, endPoint x: 609, endPoint y: 416, distance: 7.8
click at [829, 439] on div ".deletable-edge-delete-btn { width: 20px; height: 20px; border: 0px solid #ffff…" at bounding box center [561, 319] width 551 height 507
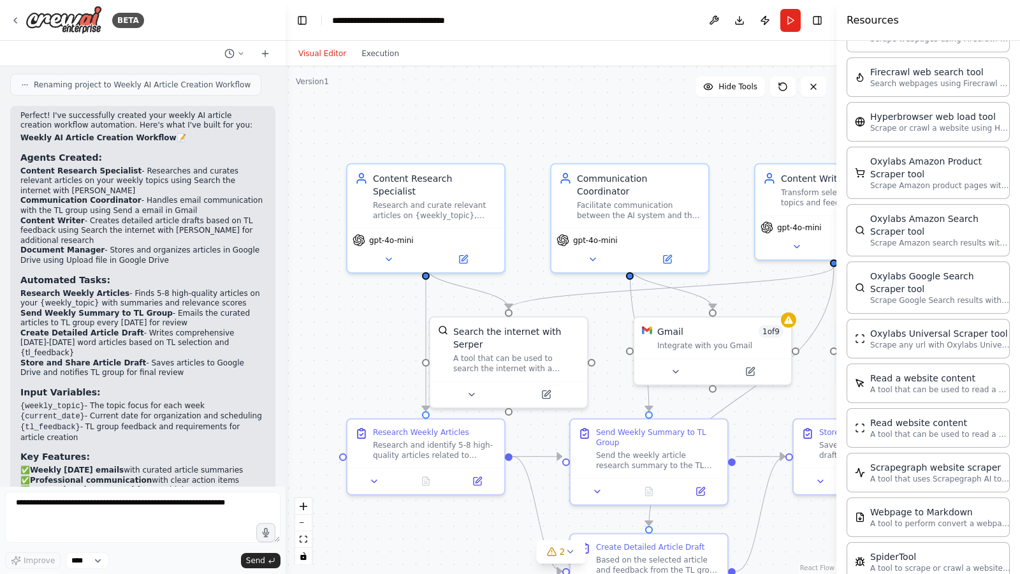
drag, startPoint x: 441, startPoint y: 133, endPoint x: 620, endPoint y: 92, distance: 183.7
click at [620, 92] on div ".deletable-edge-delete-btn { width: 20px; height: 20px; border: 0px solid #ffff…" at bounding box center [561, 319] width 551 height 507
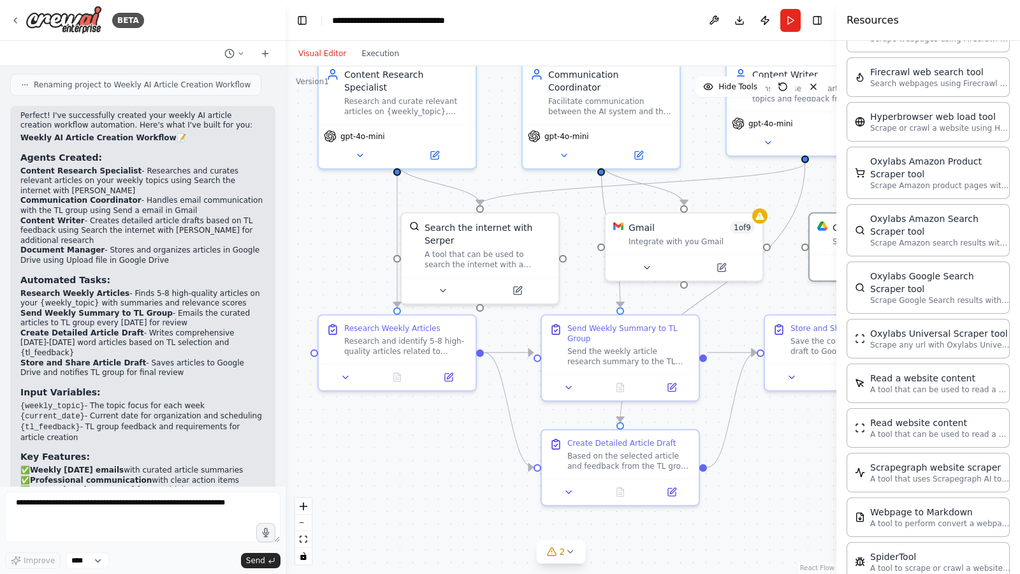
drag, startPoint x: 358, startPoint y: 355, endPoint x: 321, endPoint y: 224, distance: 136.6
click at [321, 224] on div ".deletable-edge-delete-btn { width: 20px; height: 20px; border: 0px solid #ffff…" at bounding box center [561, 319] width 551 height 507
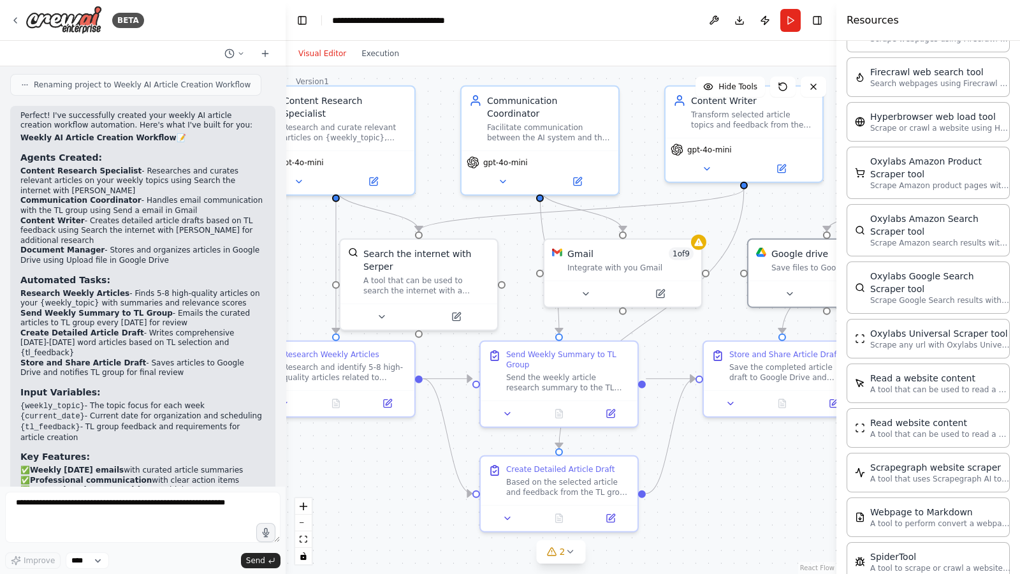
drag, startPoint x: 774, startPoint y: 436, endPoint x: 664, endPoint y: 409, distance: 113.0
click at [724, 439] on div ".deletable-edge-delete-btn { width: 20px; height: 20px; border: 0px solid #ffff…" at bounding box center [561, 319] width 551 height 507
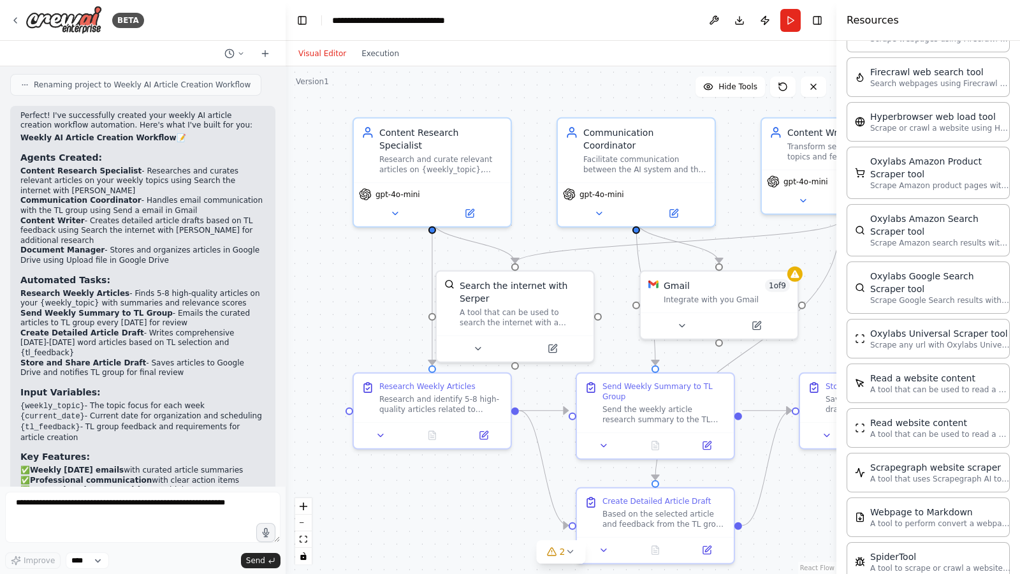
drag, startPoint x: 714, startPoint y: 458, endPoint x: 810, endPoint y: 491, distance: 101.8
click at [810, 439] on div ".deletable-edge-delete-btn { width: 20px; height: 20px; border: 0px solid #ffff…" at bounding box center [561, 319] width 551 height 507
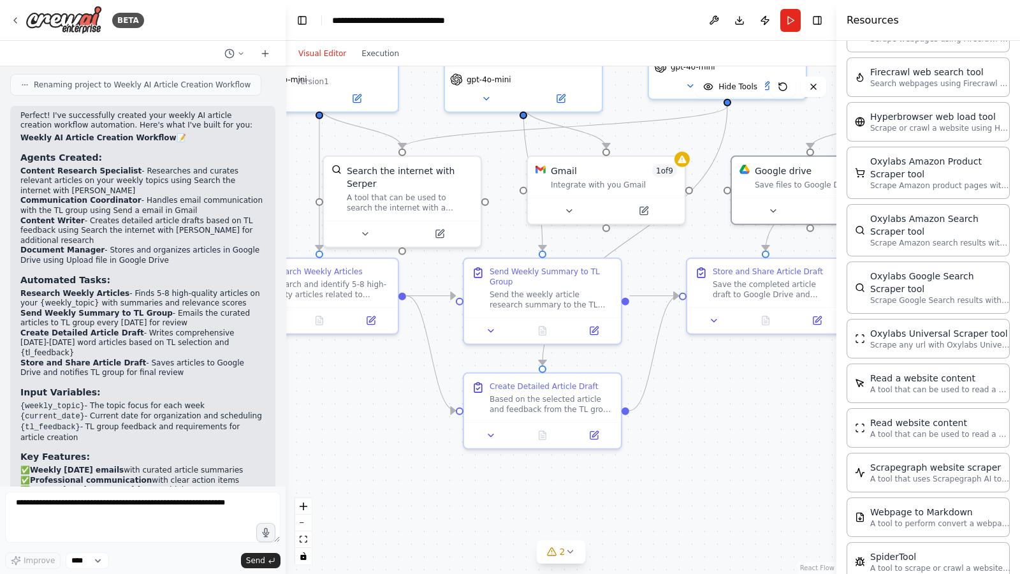
drag, startPoint x: 369, startPoint y: 312, endPoint x: 258, endPoint y: 204, distance: 154.6
click at [258, 204] on div "BETA Creating agent to perform following tasks - 1.AI agent creates a list of a…" at bounding box center [510, 287] width 1020 height 574
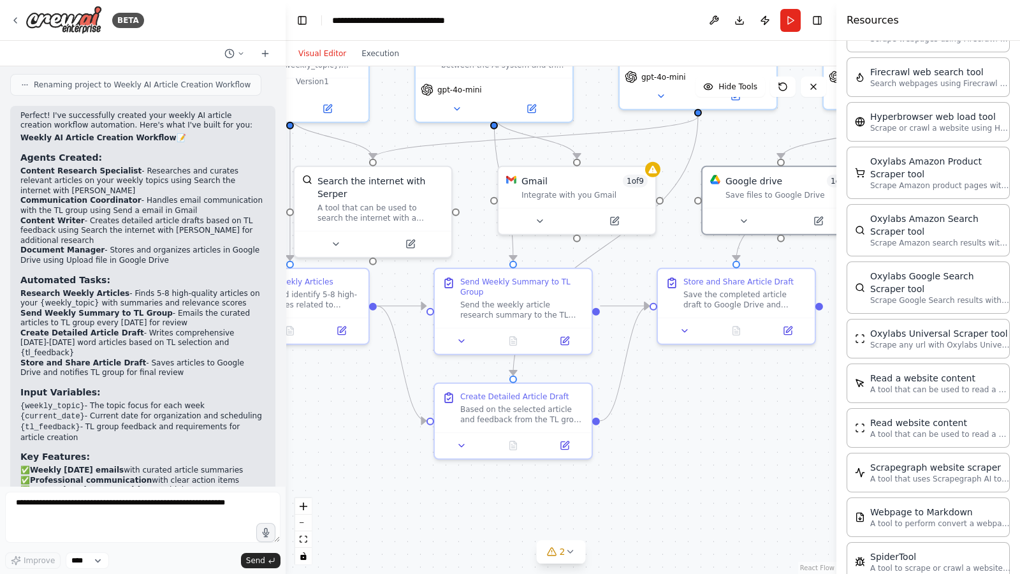
drag, startPoint x: 766, startPoint y: 439, endPoint x: 712, endPoint y: 458, distance: 57.3
click at [738, 439] on div ".deletable-edge-delete-btn { width: 20px; height: 20px; border: 0px solid #ffff…" at bounding box center [561, 319] width 551 height 507
click at [571, 439] on icon at bounding box center [570, 551] width 10 height 10
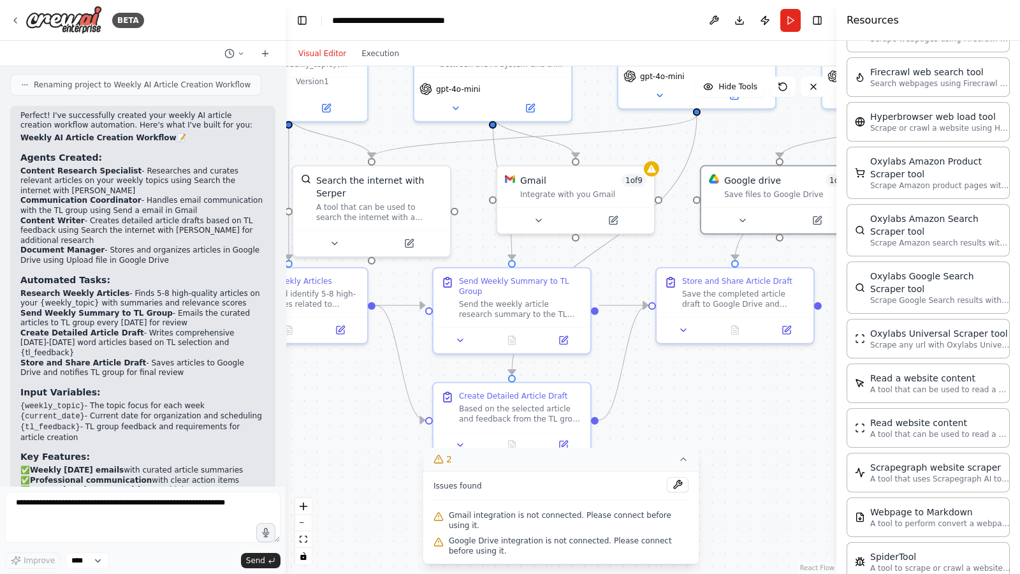
click at [683, 439] on icon at bounding box center [683, 459] width 10 height 10
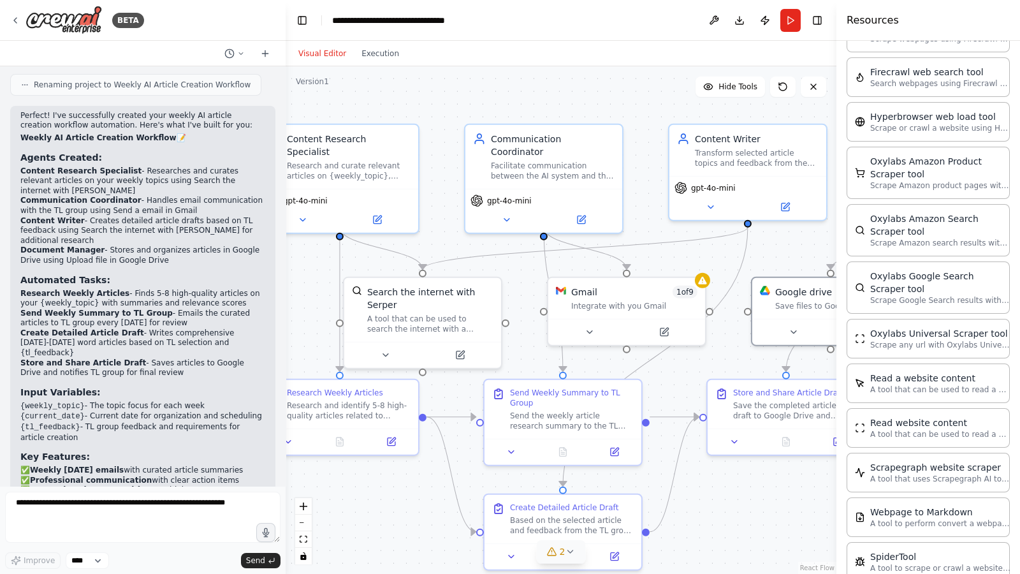
drag, startPoint x: 657, startPoint y: 388, endPoint x: 708, endPoint y: 501, distance: 123.8
click at [710, 439] on div ".deletable-edge-delete-btn { width: 20px; height: 20px; border: 0px solid #ffff…" at bounding box center [561, 319] width 551 height 507
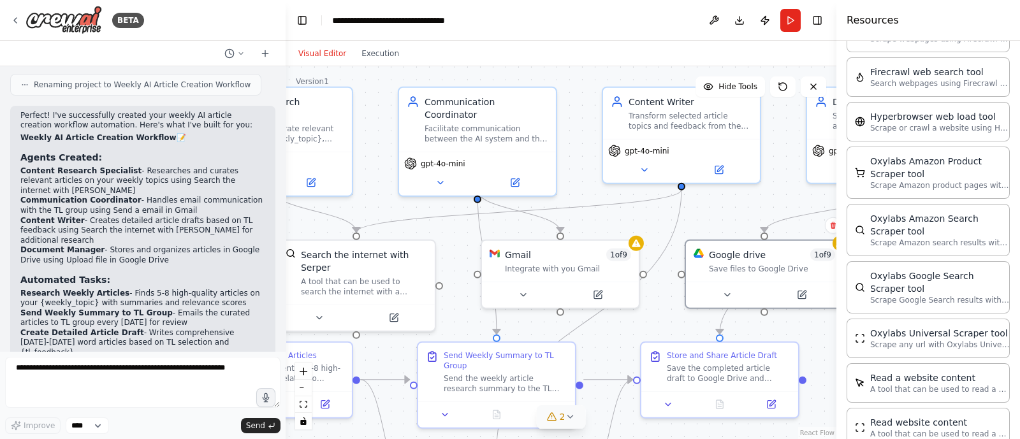
drag, startPoint x: 531, startPoint y: 84, endPoint x: 454, endPoint y: 33, distance: 92.8
click at [454, 30] on main "**********" at bounding box center [561, 219] width 551 height 439
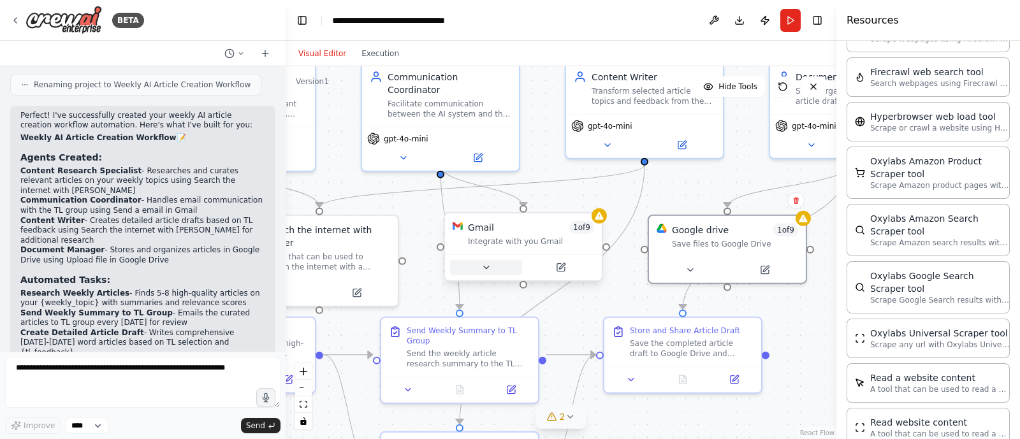
click at [488, 266] on icon at bounding box center [486, 268] width 10 height 10
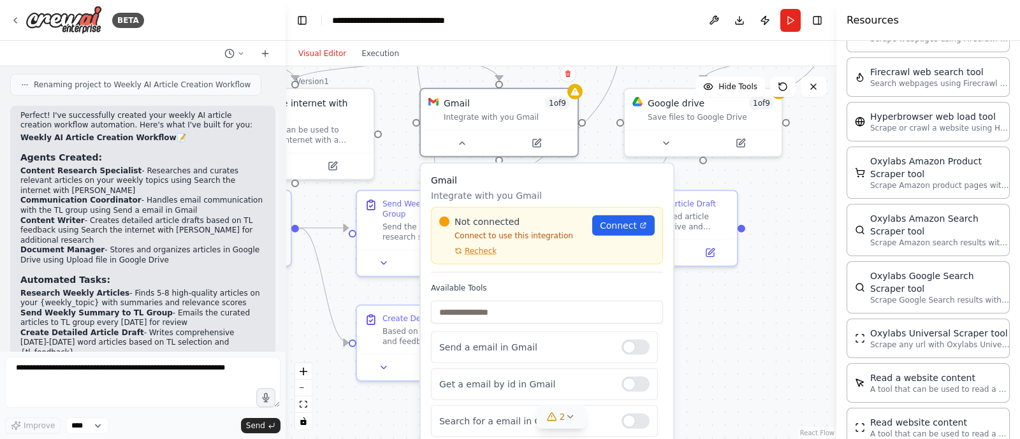
drag, startPoint x: 630, startPoint y: 245, endPoint x: 593, endPoint y: 132, distance: 119.4
click at [591, 124] on div ".deletable-edge-delete-btn { width: 20px; height: 20px; border: 0px solid #ffff…" at bounding box center [561, 252] width 551 height 373
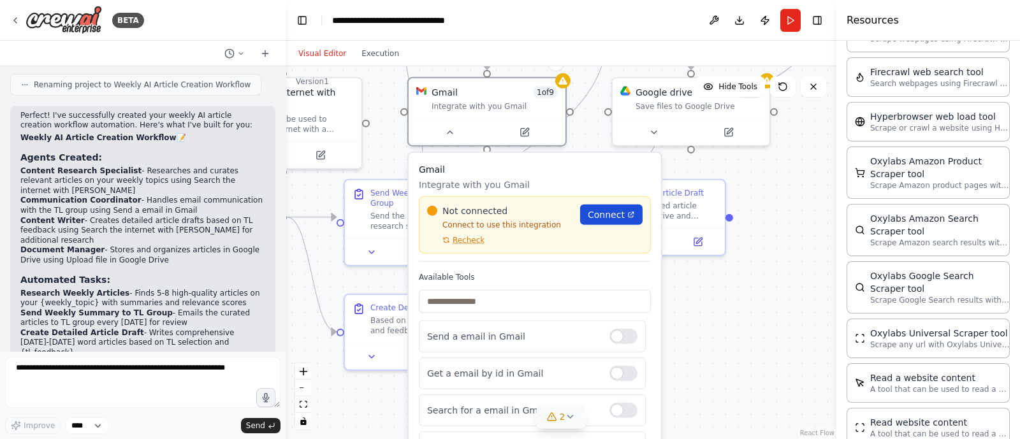
click at [628, 215] on icon at bounding box center [631, 215] width 8 height 8
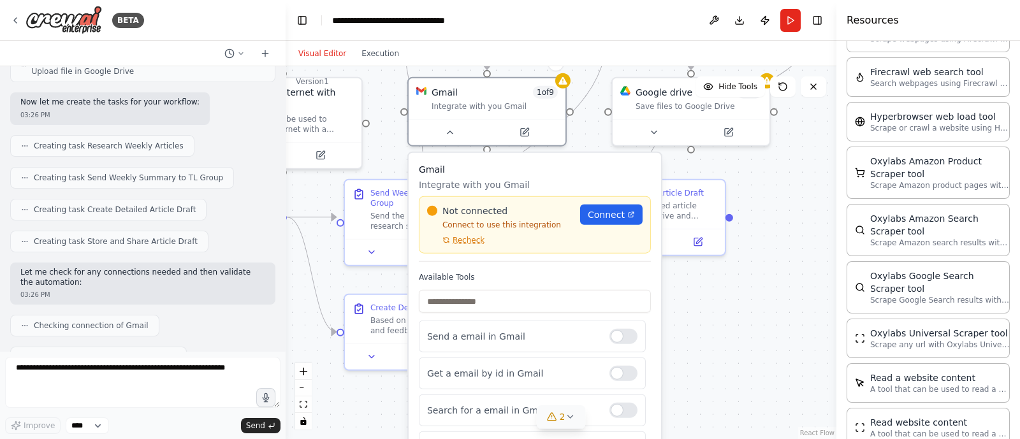
scroll to position [0, 0]
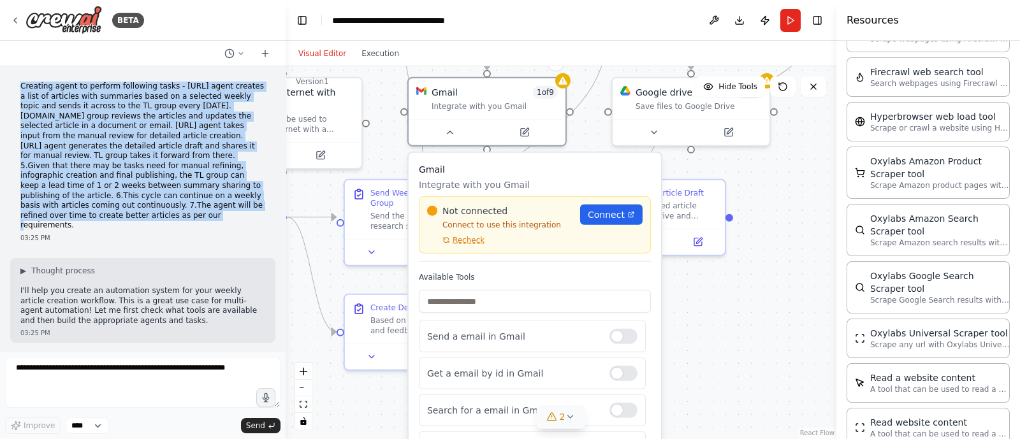
drag, startPoint x: 133, startPoint y: 206, endPoint x: 13, endPoint y: 89, distance: 167.7
click at [13, 89] on div "Creating agent to perform following tasks - 1.AI agent creates a list of articl…" at bounding box center [142, 162] width 265 height 171
copy p "Creating agent to perform following tasks - 1.AI agent creates a list of articl…"
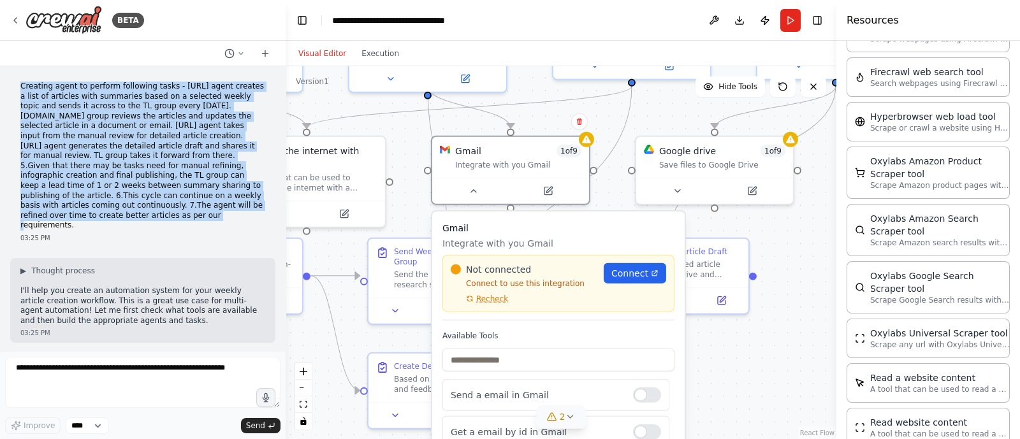
drag, startPoint x: 770, startPoint y: 339, endPoint x: 759, endPoint y: 366, distance: 29.7
click at [759, 366] on div ".deletable-edge-delete-btn { width: 20px; height: 20px; border: 0px solid #ffff…" at bounding box center [561, 252] width 551 height 373
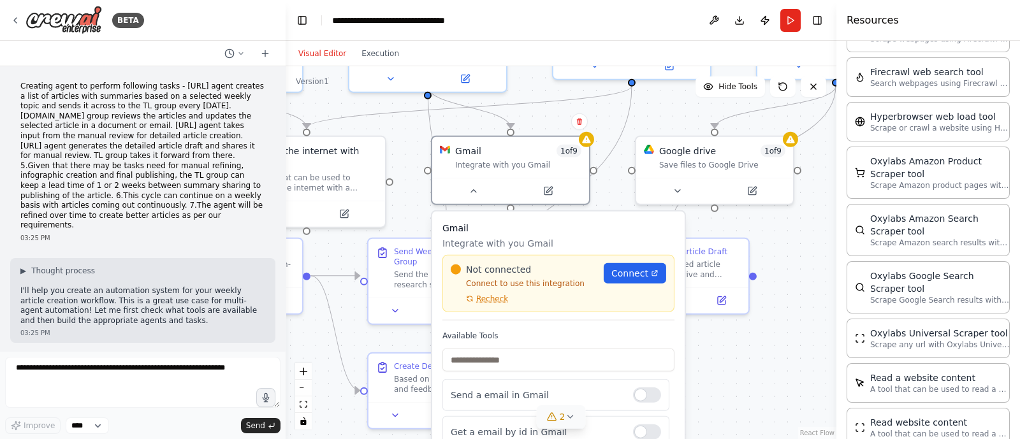
click at [89, 286] on p "I'll help you create an automation system for your weekly article creation work…" at bounding box center [142, 306] width 245 height 40
click at [718, 360] on div ".deletable-edge-delete-btn { width: 20px; height: 20px; border: 0px solid #ffff…" at bounding box center [561, 252] width 551 height 373
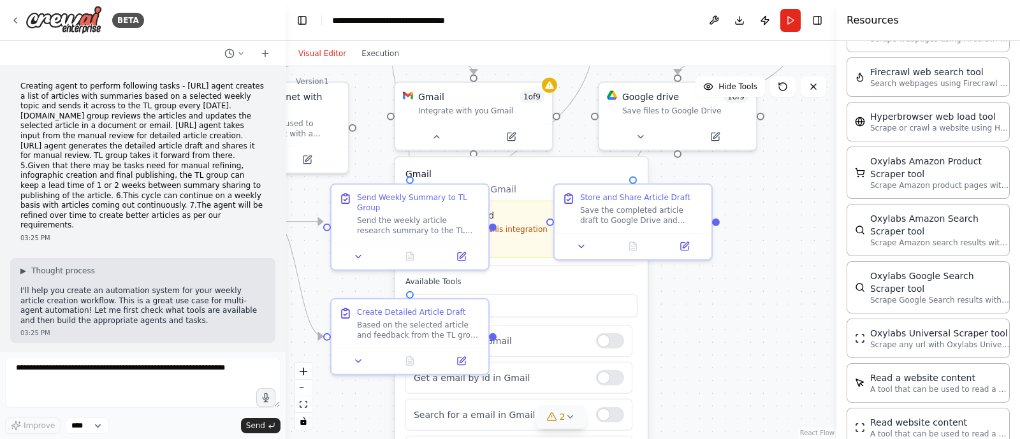
drag, startPoint x: 741, startPoint y: 362, endPoint x: 684, endPoint y: 326, distance: 67.4
click at [684, 326] on div ".deletable-edge-delete-btn { width: 20px; height: 20px; border: 0px solid #ffff…" at bounding box center [561, 252] width 551 height 373
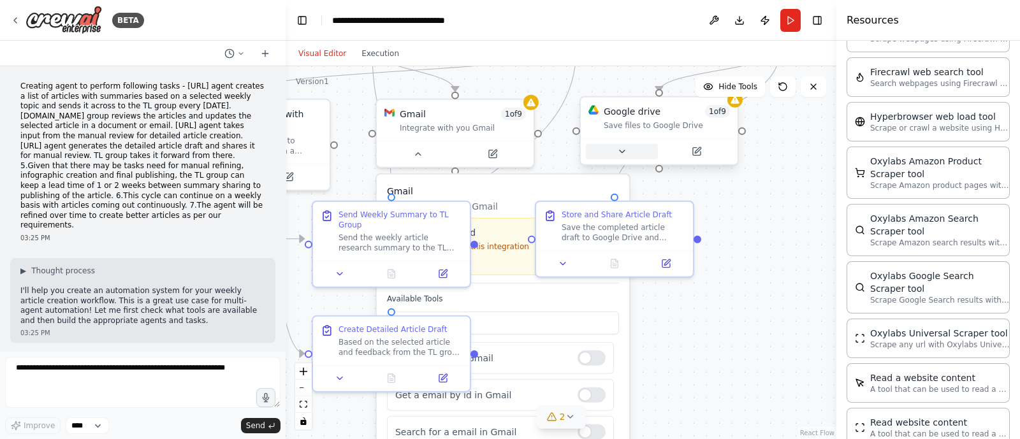
click at [625, 154] on icon at bounding box center [621, 152] width 10 height 10
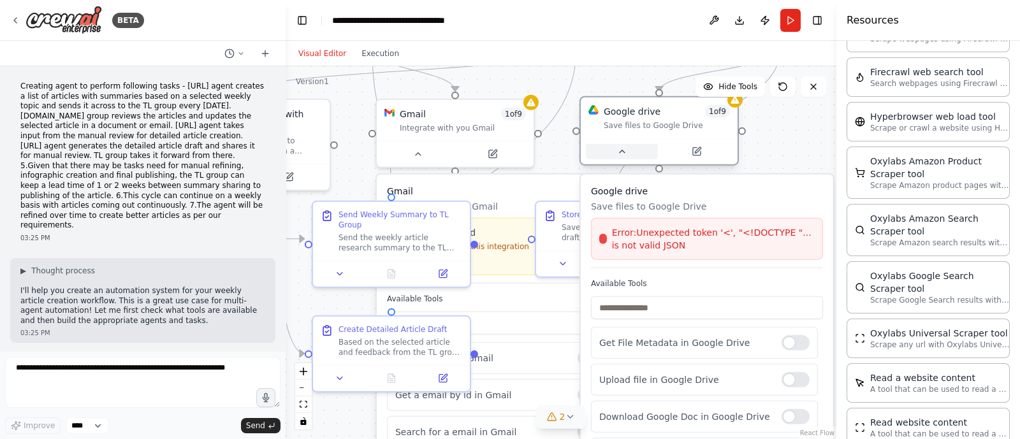
click at [620, 154] on icon at bounding box center [621, 152] width 10 height 10
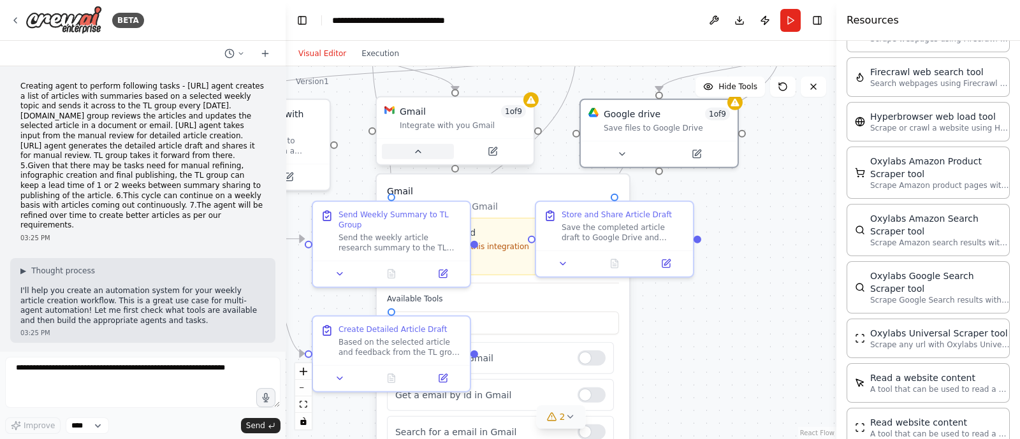
click at [421, 151] on icon at bounding box center [417, 152] width 10 height 10
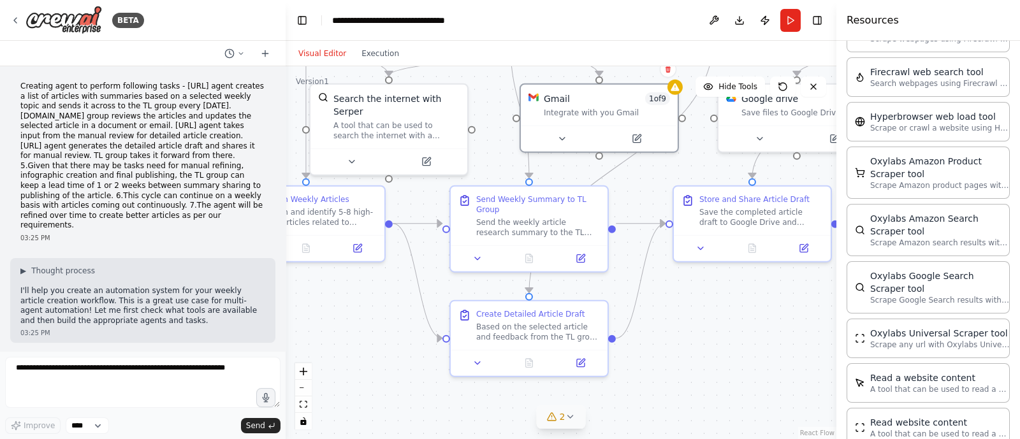
drag, startPoint x: 602, startPoint y: 339, endPoint x: 740, endPoint y: 323, distance: 138.6
click at [740, 323] on div ".deletable-edge-delete-btn { width: 20px; height: 20px; border: 0px solid #ffff…" at bounding box center [561, 252] width 551 height 373
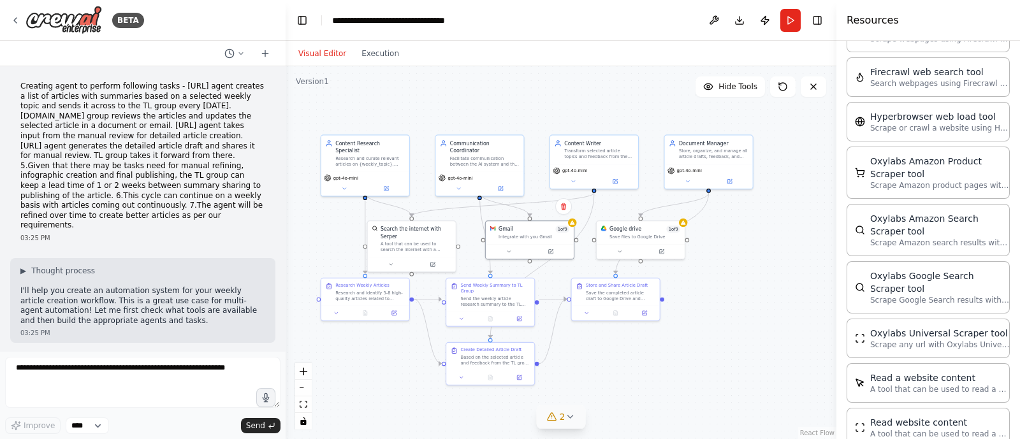
drag, startPoint x: 706, startPoint y: 330, endPoint x: 636, endPoint y: 368, distance: 79.9
click at [636, 368] on div ".deletable-edge-delete-btn { width: 20px; height: 20px; border: 0px solid #ffff…" at bounding box center [561, 252] width 551 height 373
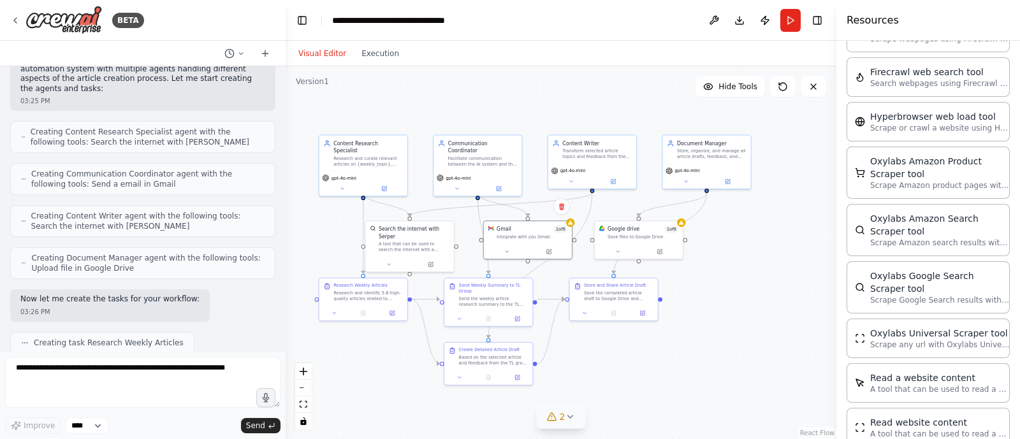
scroll to position [1062, 0]
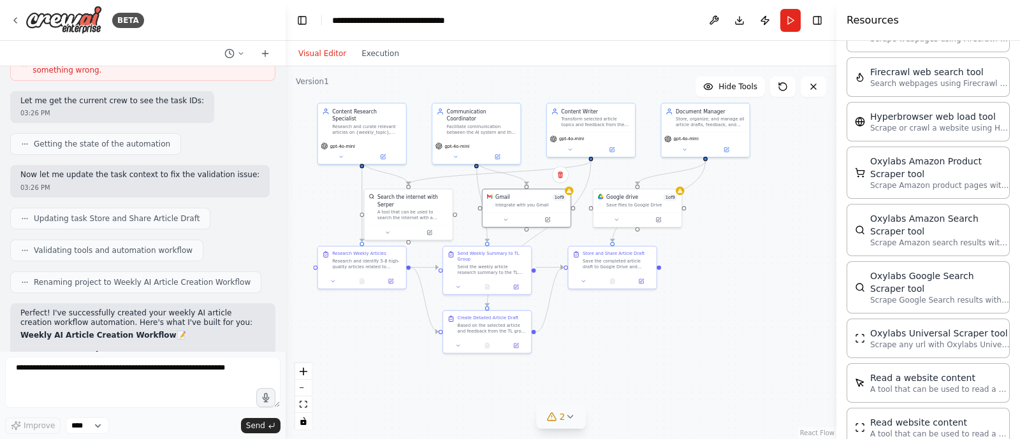
drag, startPoint x: 377, startPoint y: 403, endPoint x: 376, endPoint y: 371, distance: 31.9
click at [376, 371] on div ".deletable-edge-delete-btn { width: 20px; height: 20px; border: 0px solid #ffff…" at bounding box center [561, 252] width 551 height 373
click at [614, 219] on icon at bounding box center [617, 218] width 6 height 6
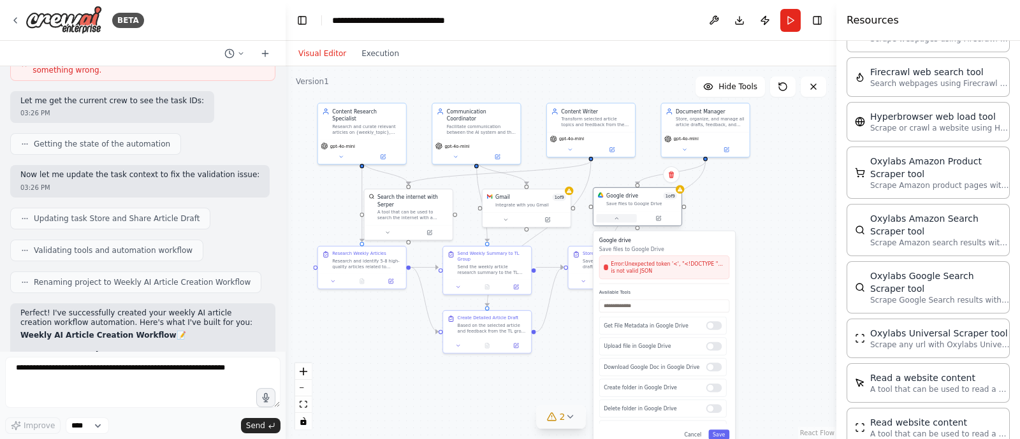
click at [616, 217] on icon at bounding box center [617, 218] width 6 height 6
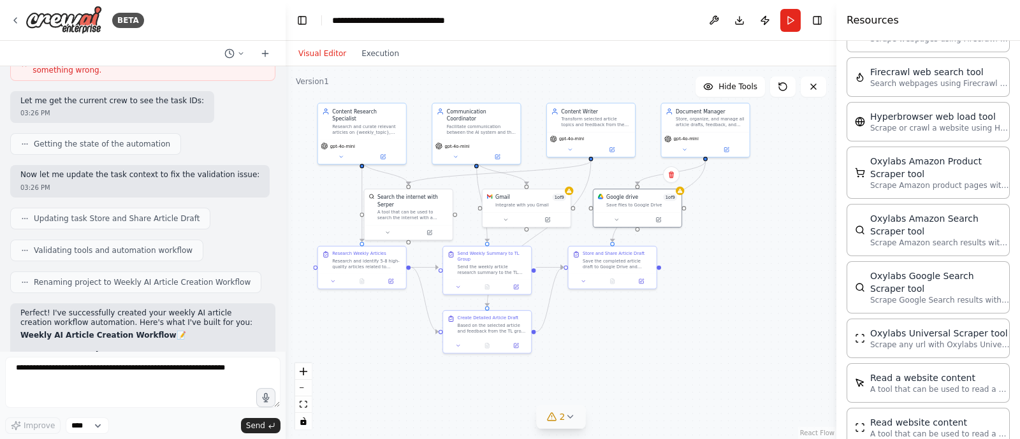
drag, startPoint x: 379, startPoint y: 344, endPoint x: 427, endPoint y: 349, distance: 48.1
click at [427, 349] on div ".deletable-edge-delete-btn { width: 20px; height: 20px; border: 0px solid #ffff…" at bounding box center [561, 252] width 551 height 373
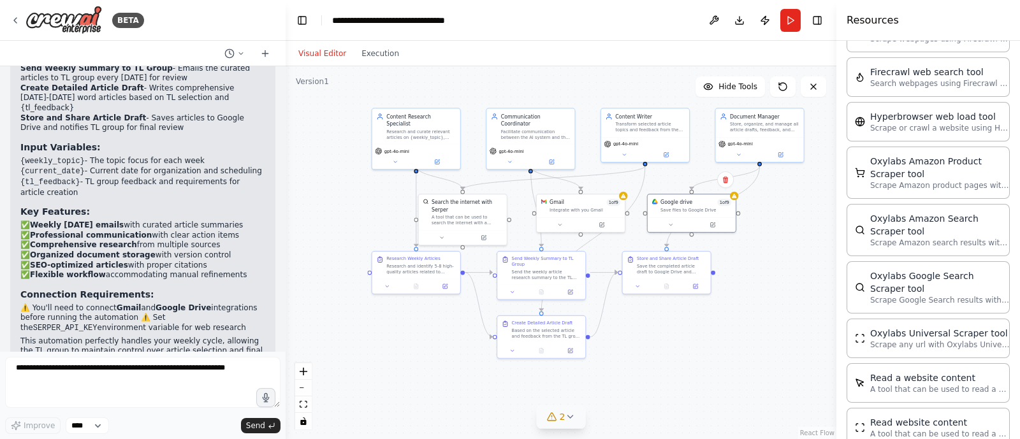
scroll to position [1526, 0]
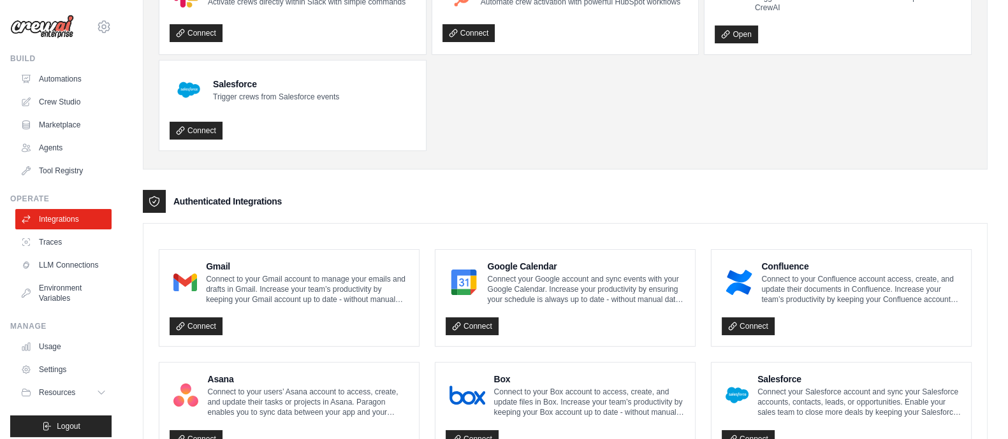
scroll to position [265, 0]
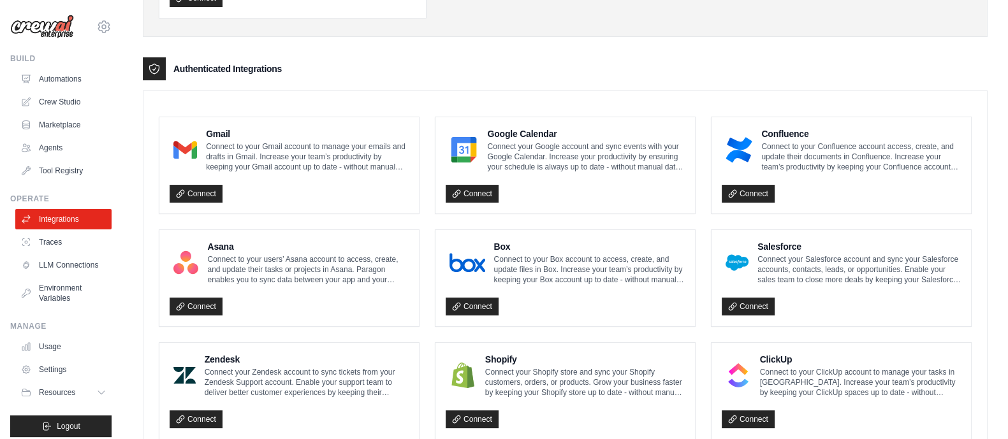
click at [189, 186] on link "Connect" at bounding box center [196, 194] width 53 height 18
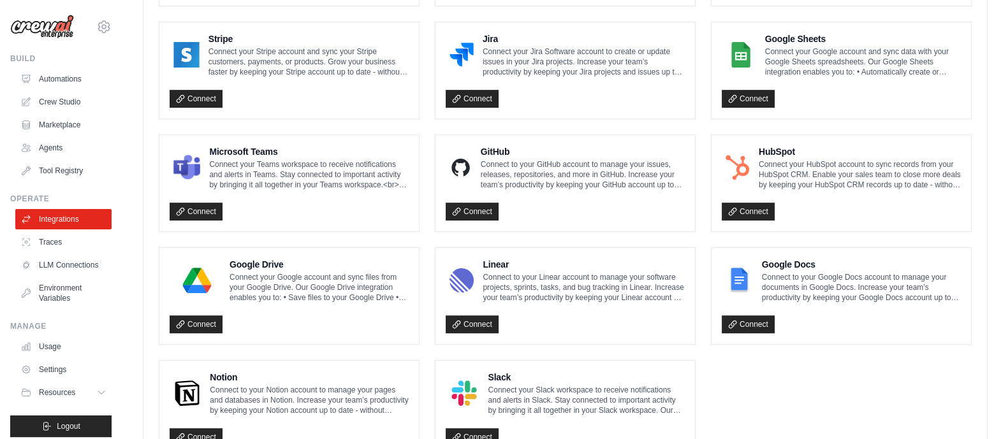
scroll to position [757, 0]
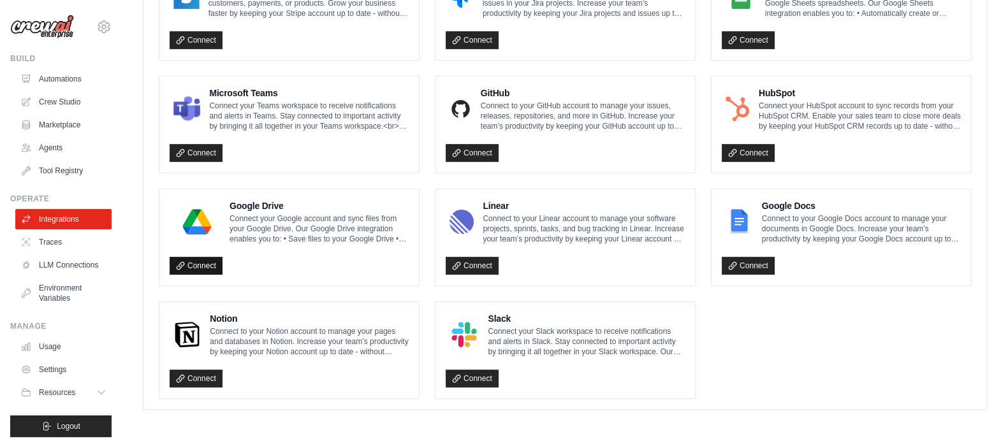
click at [196, 259] on link "Connect" at bounding box center [196, 266] width 53 height 18
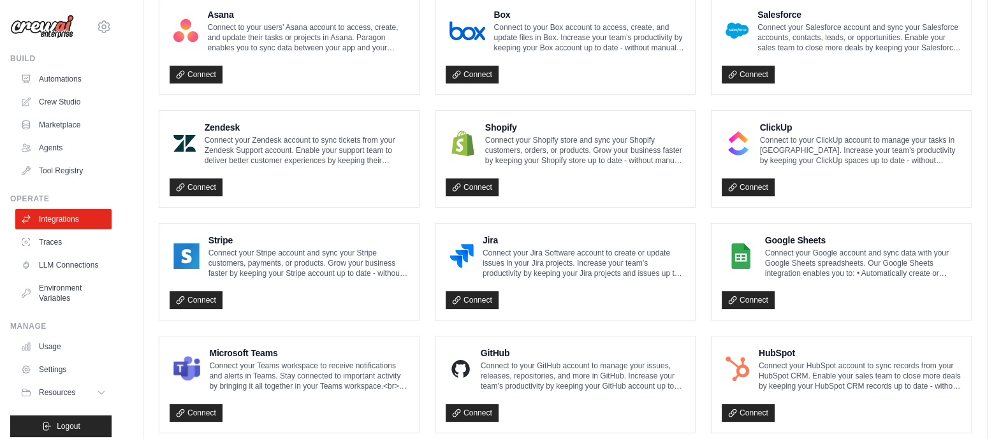
scroll to position [93, 0]
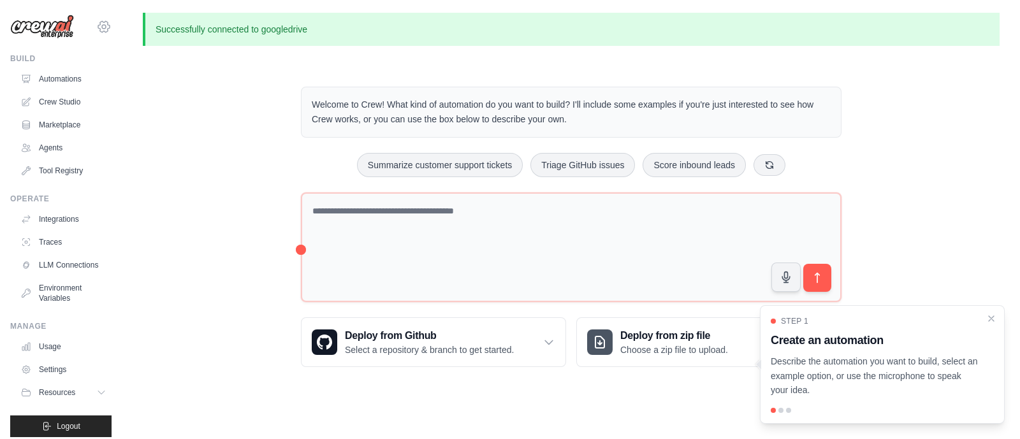
click at [98, 22] on icon at bounding box center [103, 26] width 11 height 11
click at [64, 82] on link "Settings" at bounding box center [92, 86] width 112 height 23
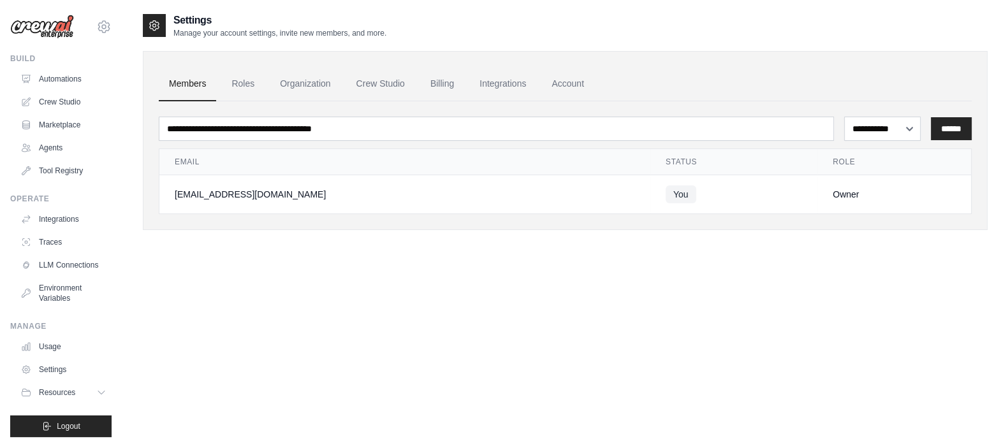
click at [666, 196] on span "You" at bounding box center [681, 195] width 31 height 18
drag, startPoint x: 833, startPoint y: 187, endPoint x: 459, endPoint y: 231, distance: 376.8
click at [833, 189] on div "Owner" at bounding box center [894, 194] width 123 height 13
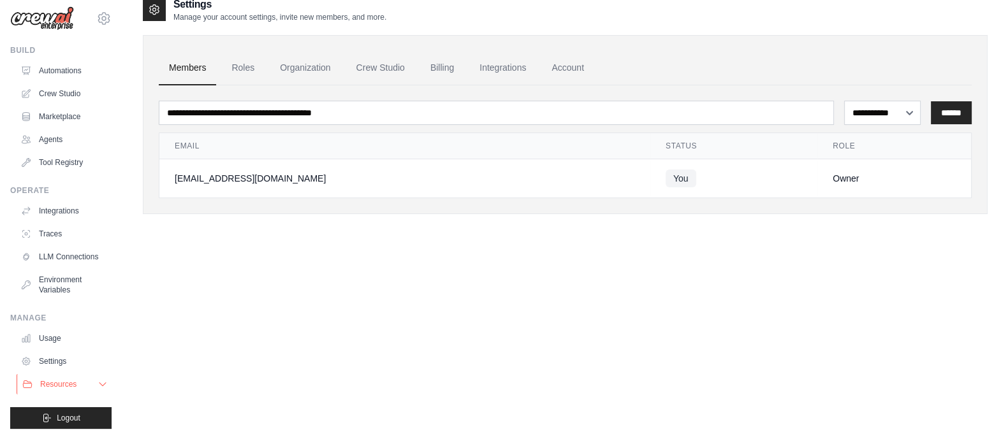
scroll to position [26, 0]
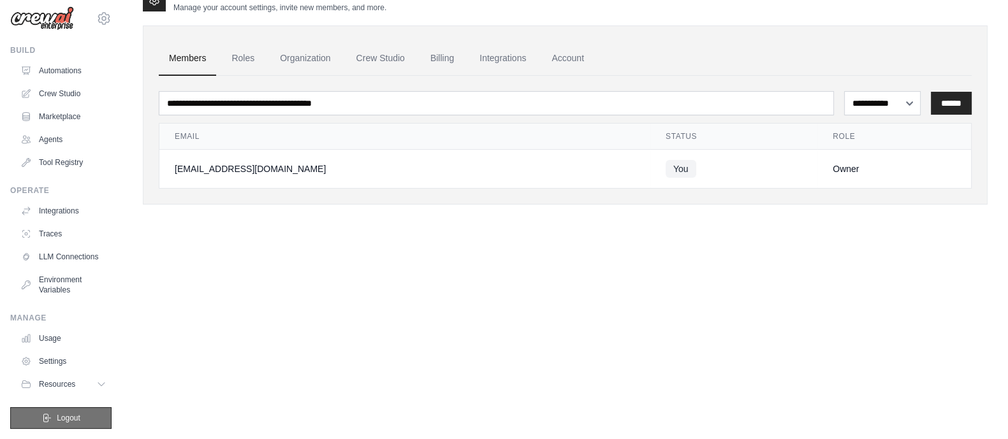
click at [47, 418] on button "Logout" at bounding box center [60, 418] width 101 height 22
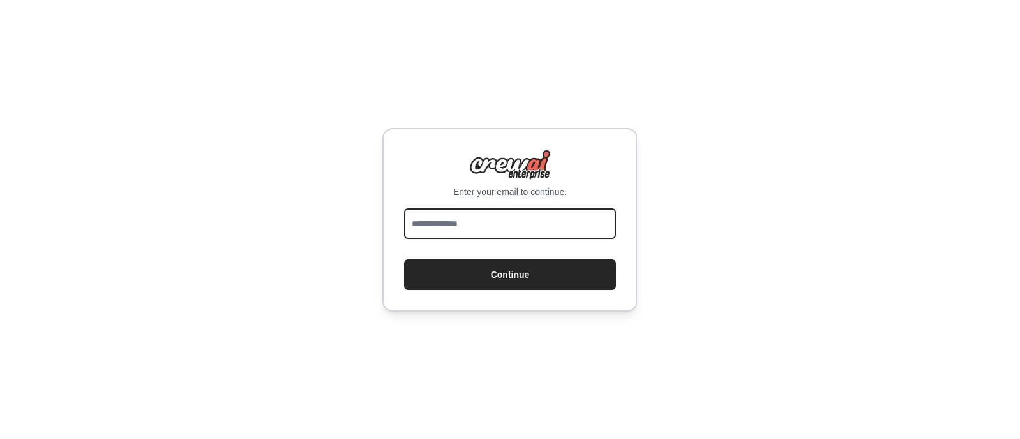
click at [481, 221] on input "email" at bounding box center [510, 223] width 212 height 31
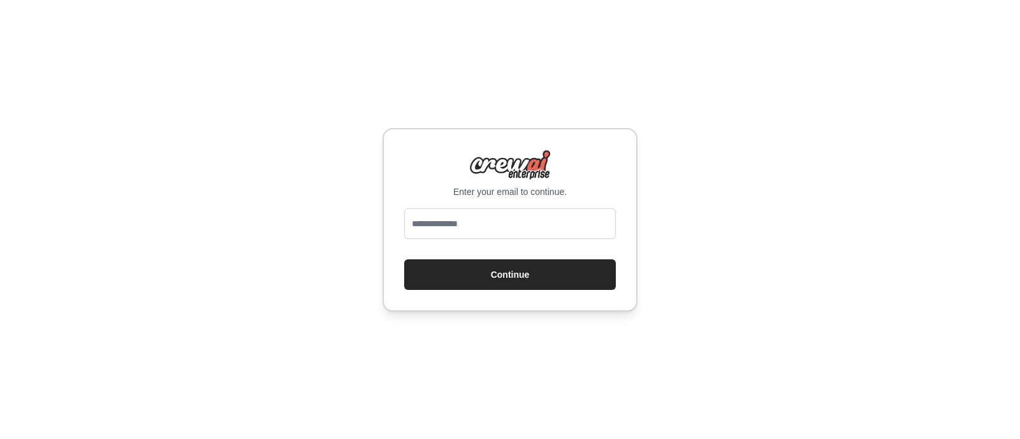
click at [286, 263] on div "Enter your email to continue. Continue" at bounding box center [510, 219] width 1020 height 439
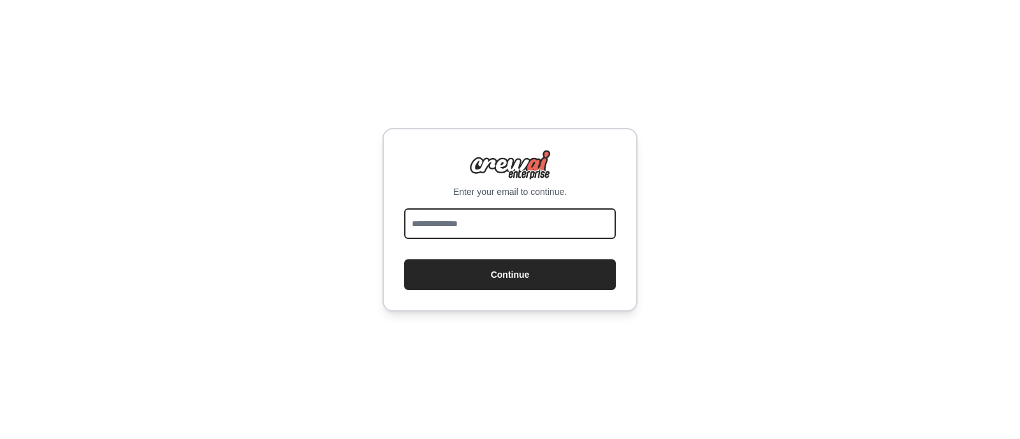
click at [468, 212] on input "email" at bounding box center [510, 223] width 212 height 31
paste input "**********"
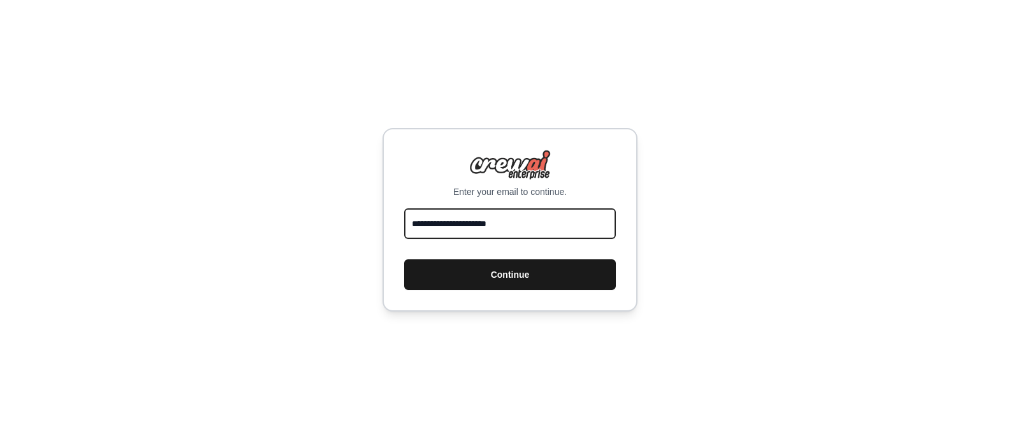
type input "**********"
click at [423, 268] on button "Continue" at bounding box center [510, 274] width 212 height 31
